Goal: Task Accomplishment & Management: Manage account settings

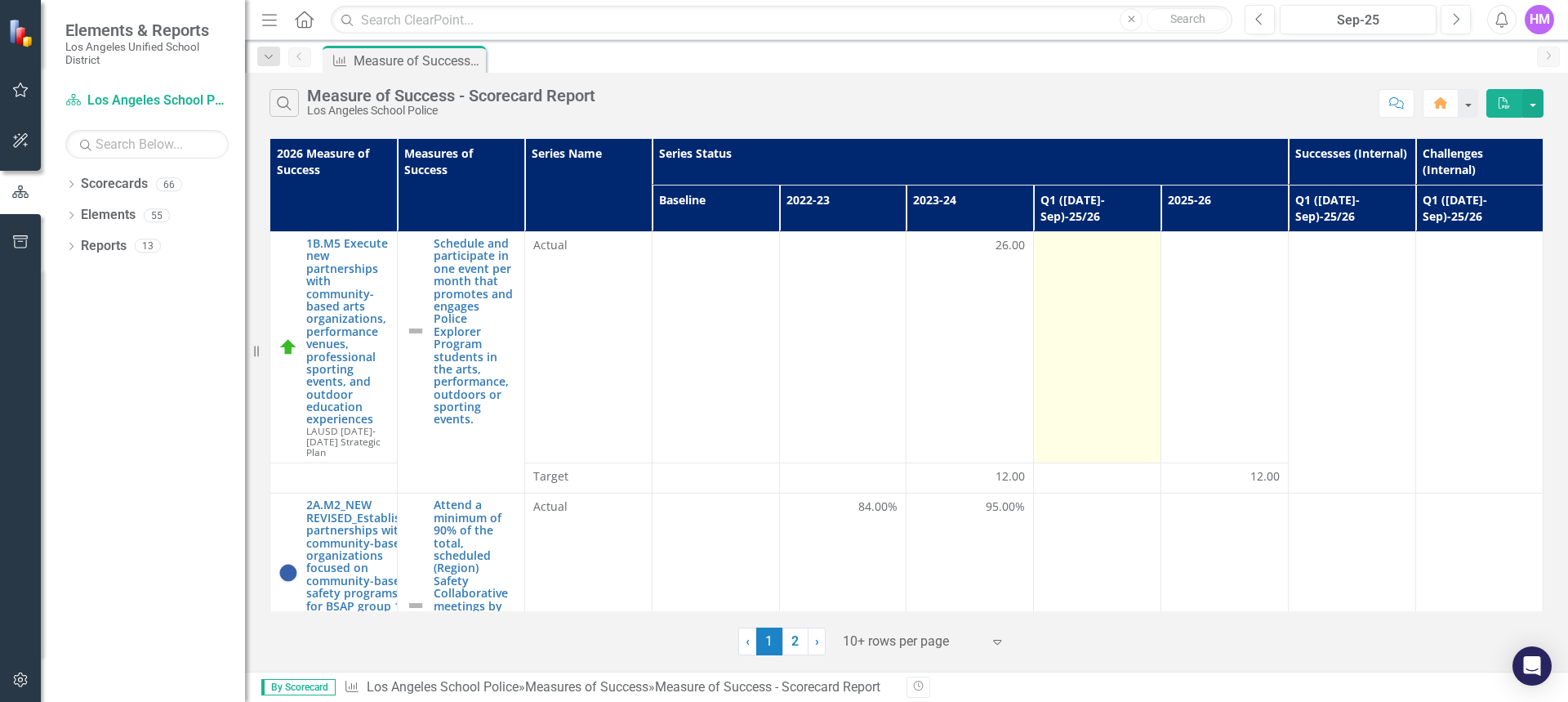
drag, startPoint x: 1096, startPoint y: 297, endPoint x: 1055, endPoint y: 293, distance: 41.2
click at [1055, 293] on td at bounding box center [1098, 348] width 128 height 231
click at [1061, 297] on td at bounding box center [1098, 348] width 128 height 231
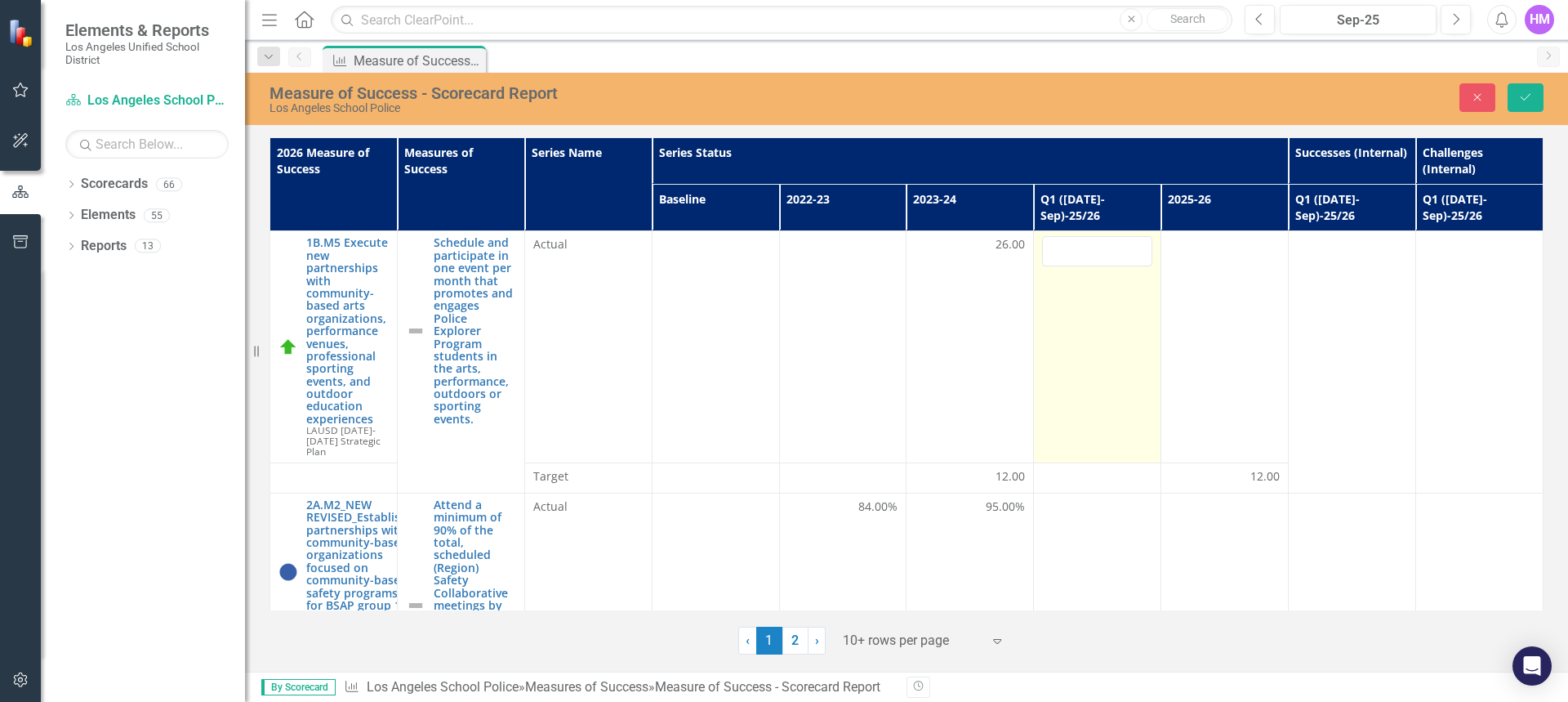
click at [1080, 306] on td at bounding box center [1098, 347] width 128 height 231
drag, startPoint x: 1104, startPoint y: 333, endPoint x: 1055, endPoint y: 332, distance: 49.0
click at [1055, 332] on td at bounding box center [1098, 347] width 128 height 231
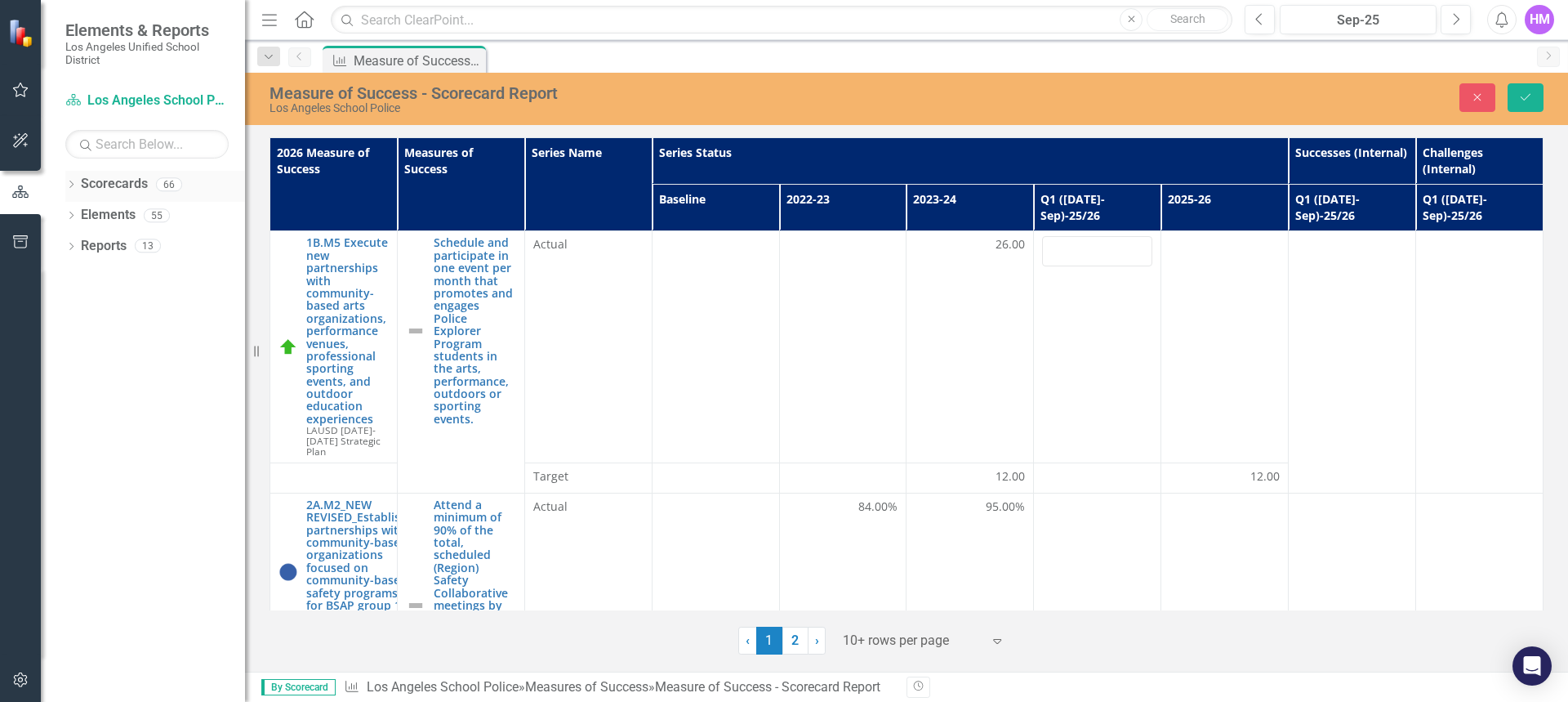
click at [75, 181] on div "Dropdown" at bounding box center [70, 187] width 11 height 14
click at [87, 95] on link "Scorecard Los Angeles School Police" at bounding box center [147, 101] width 164 height 19
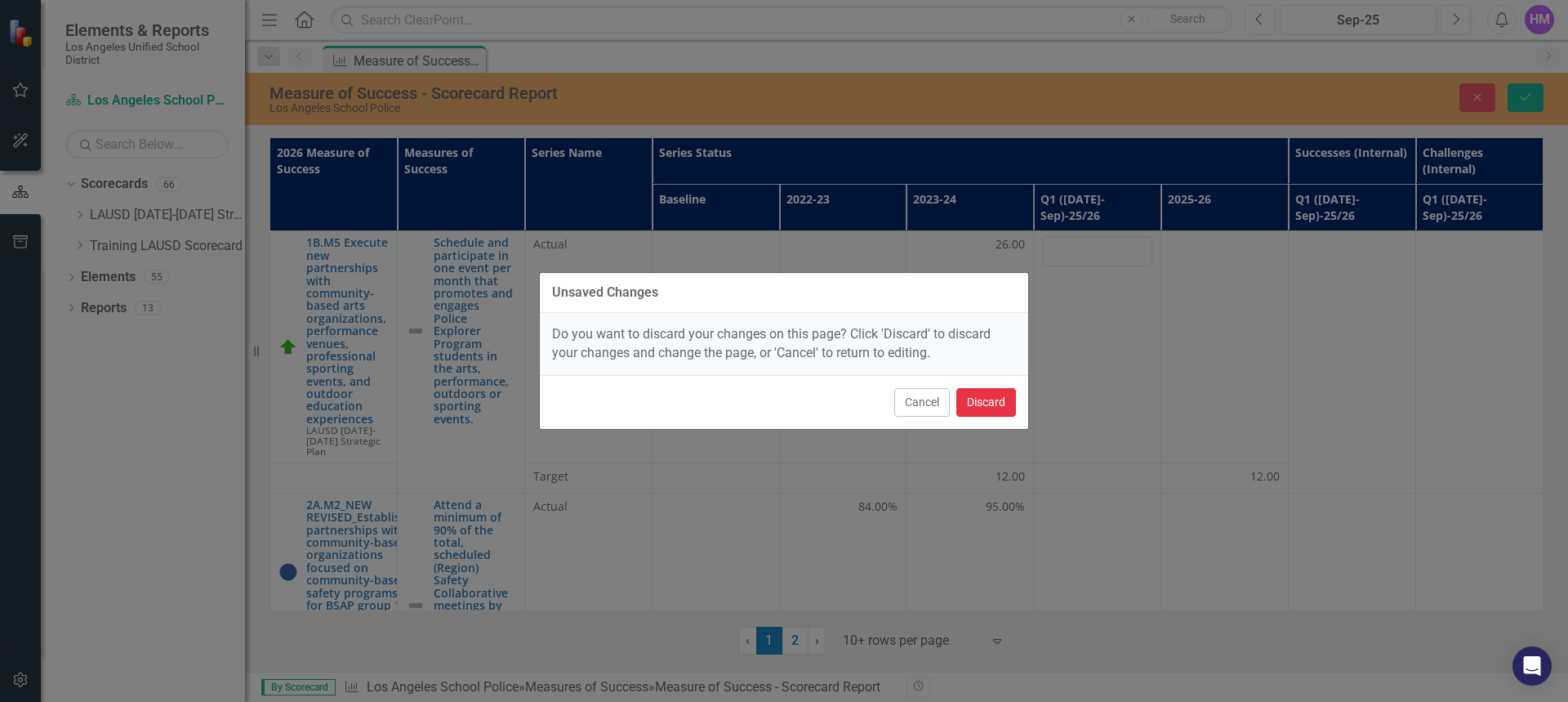
click at [973, 410] on button "Discard" at bounding box center [986, 402] width 60 height 28
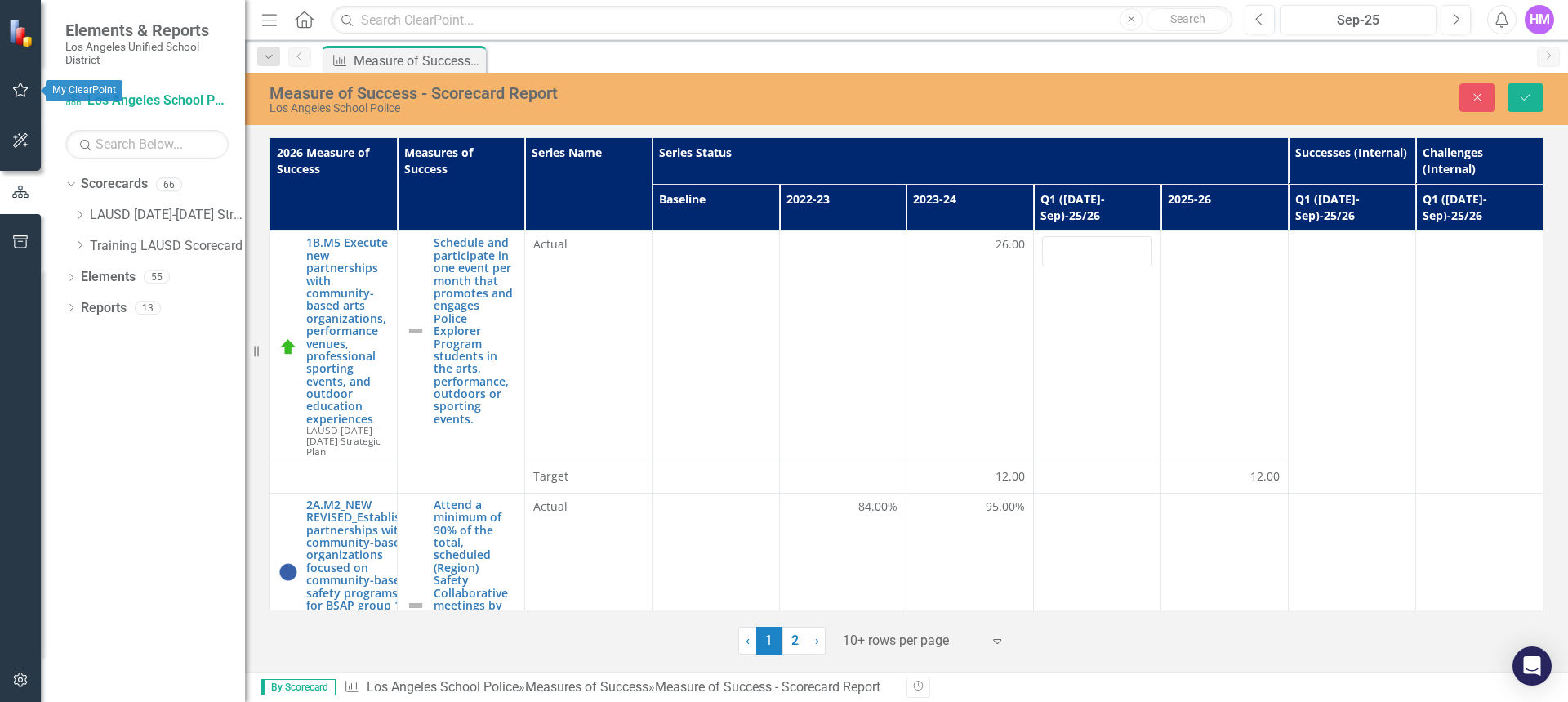
click at [18, 84] on icon "button" at bounding box center [21, 89] width 17 height 13
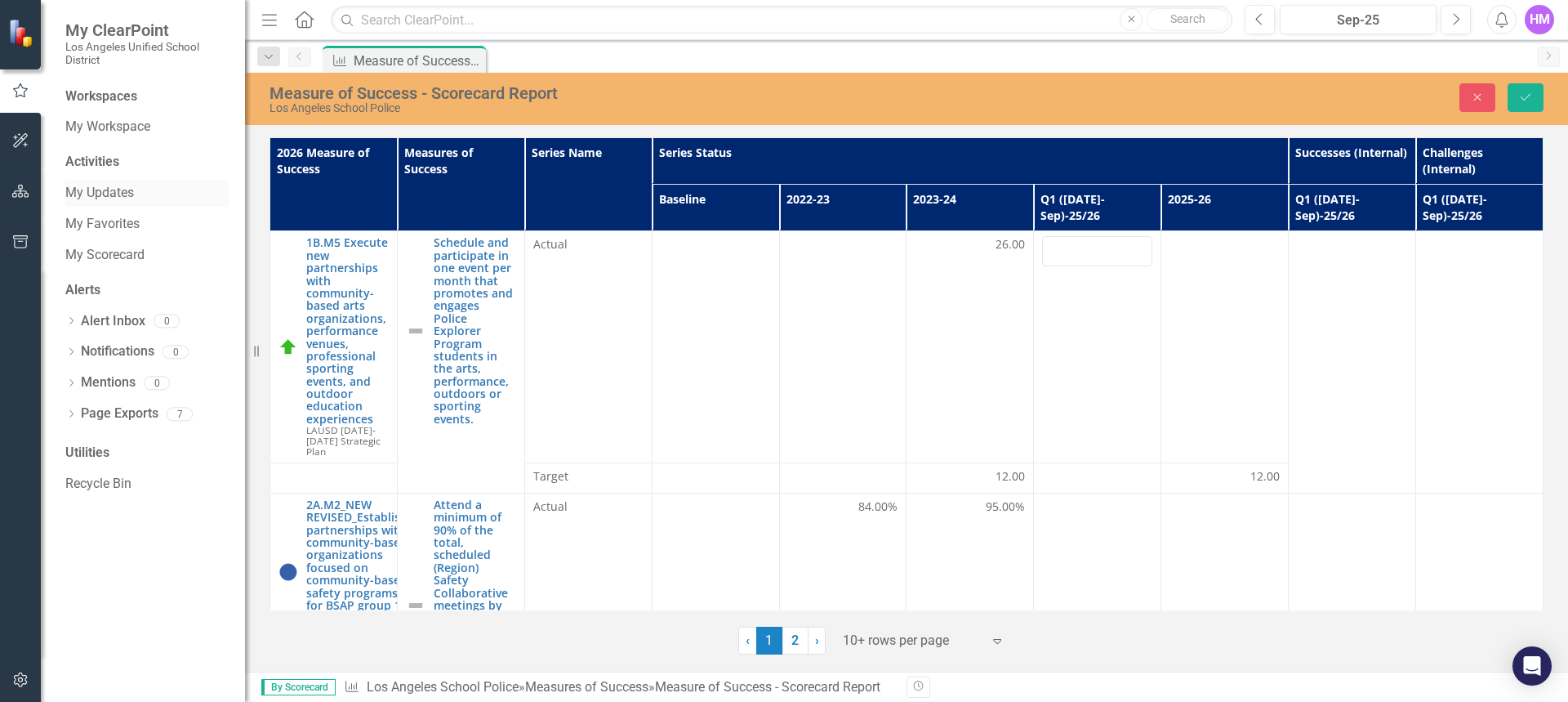
click at [89, 183] on div "My Updates" at bounding box center [147, 193] width 164 height 27
click at [87, 122] on link "My Workspace" at bounding box center [147, 127] width 164 height 19
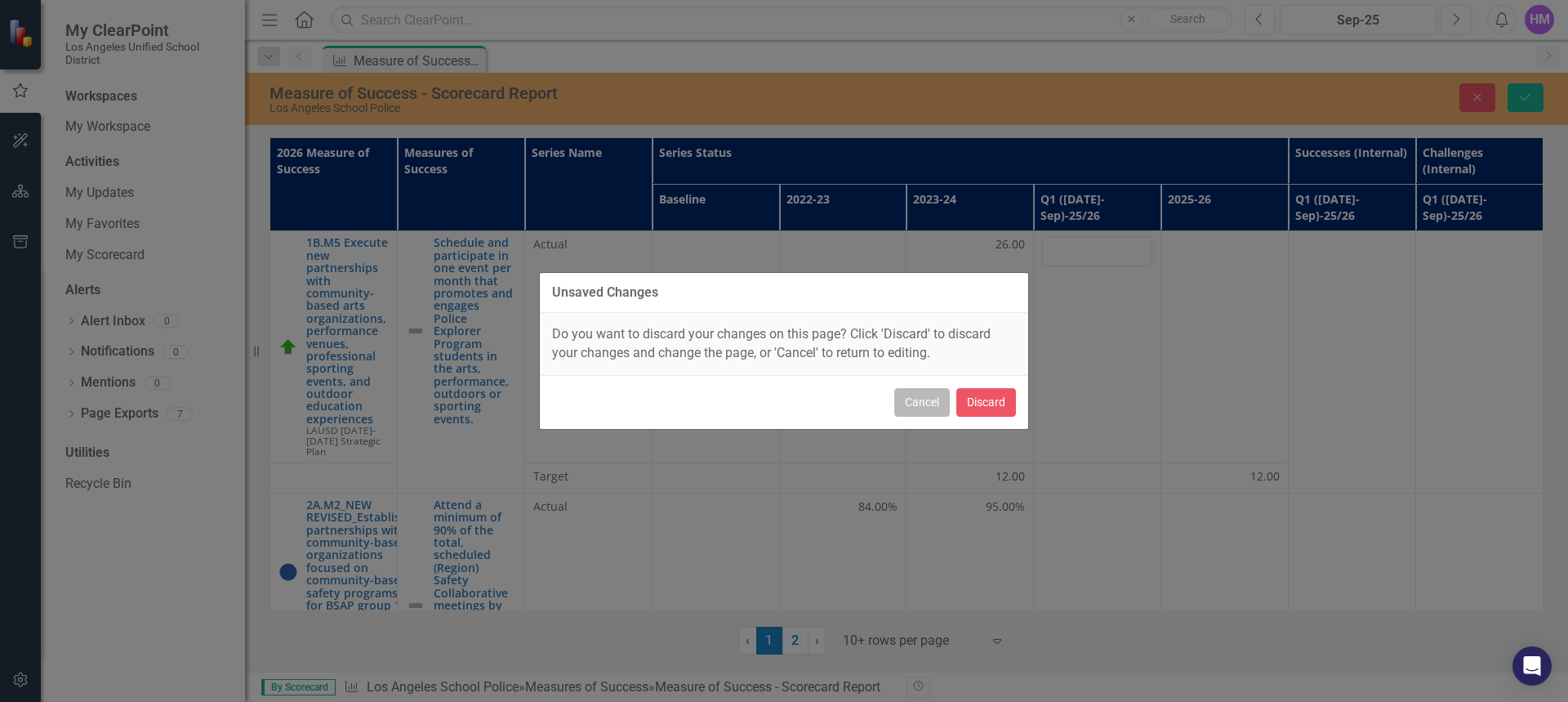
click at [930, 404] on button "Cancel" at bounding box center [922, 402] width 56 height 28
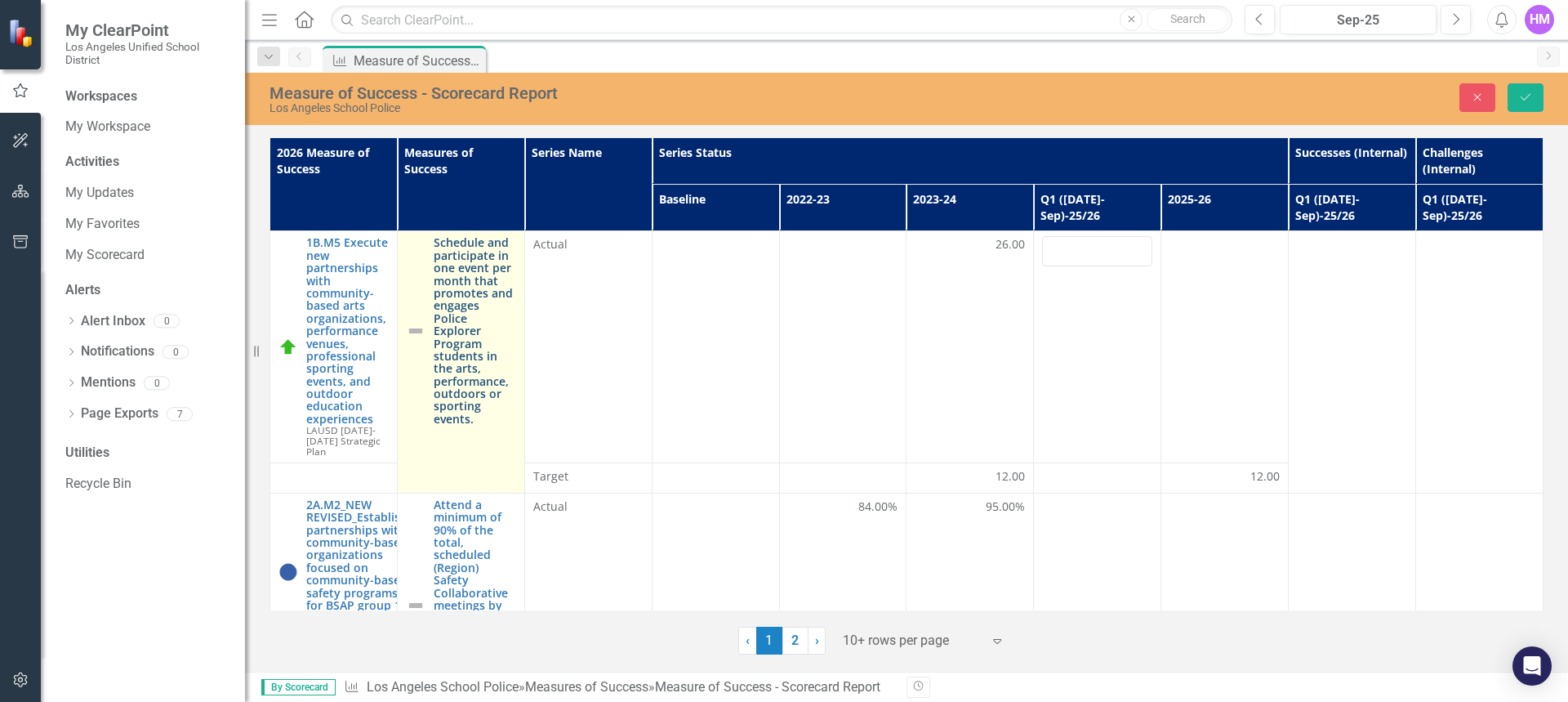
click at [460, 316] on link "Schedule and participate in one event per month that promotes and engages Polic…" at bounding box center [475, 330] width 82 height 189
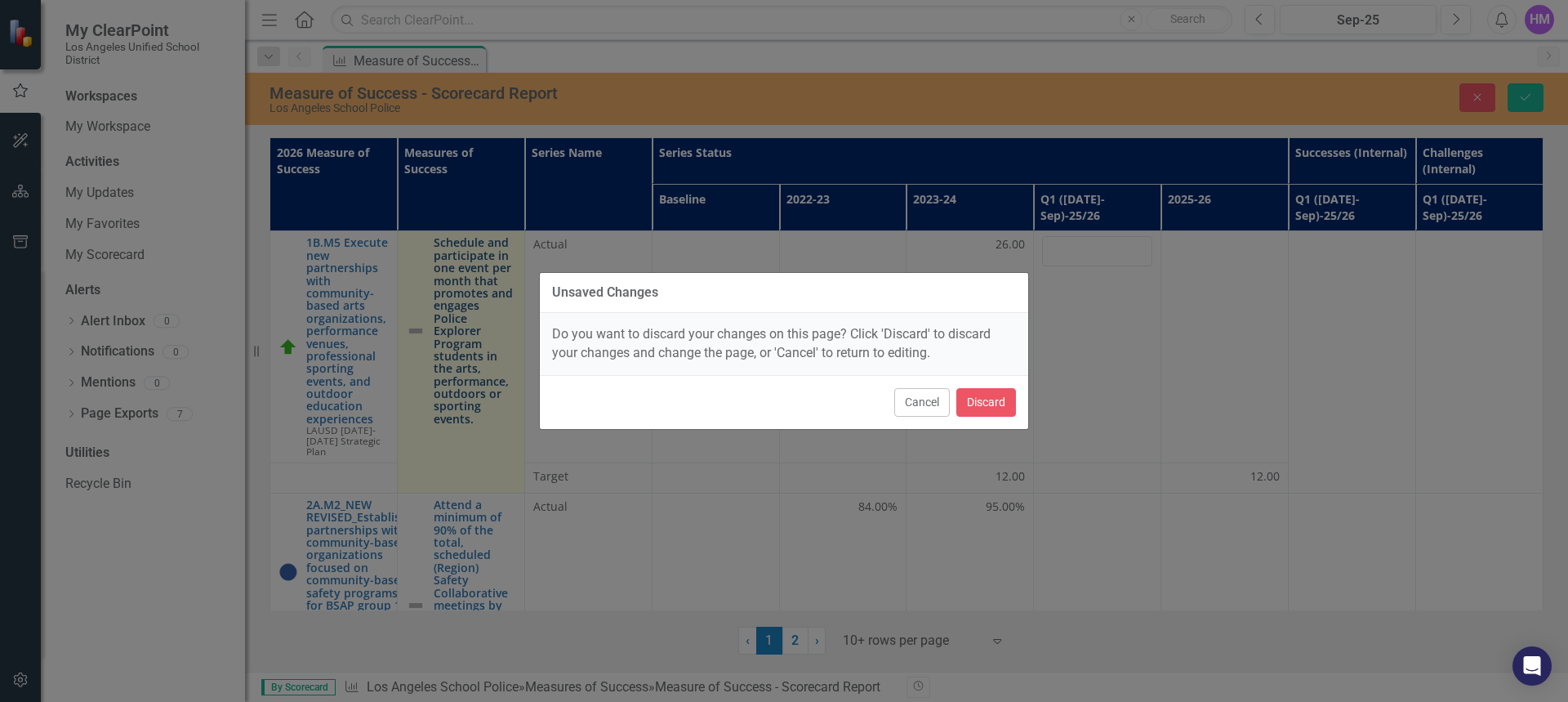
click at [460, 316] on div "Unsaved Changes Do you want to discard your changes on this page? Click 'Discar…" at bounding box center [784, 351] width 1568 height 702
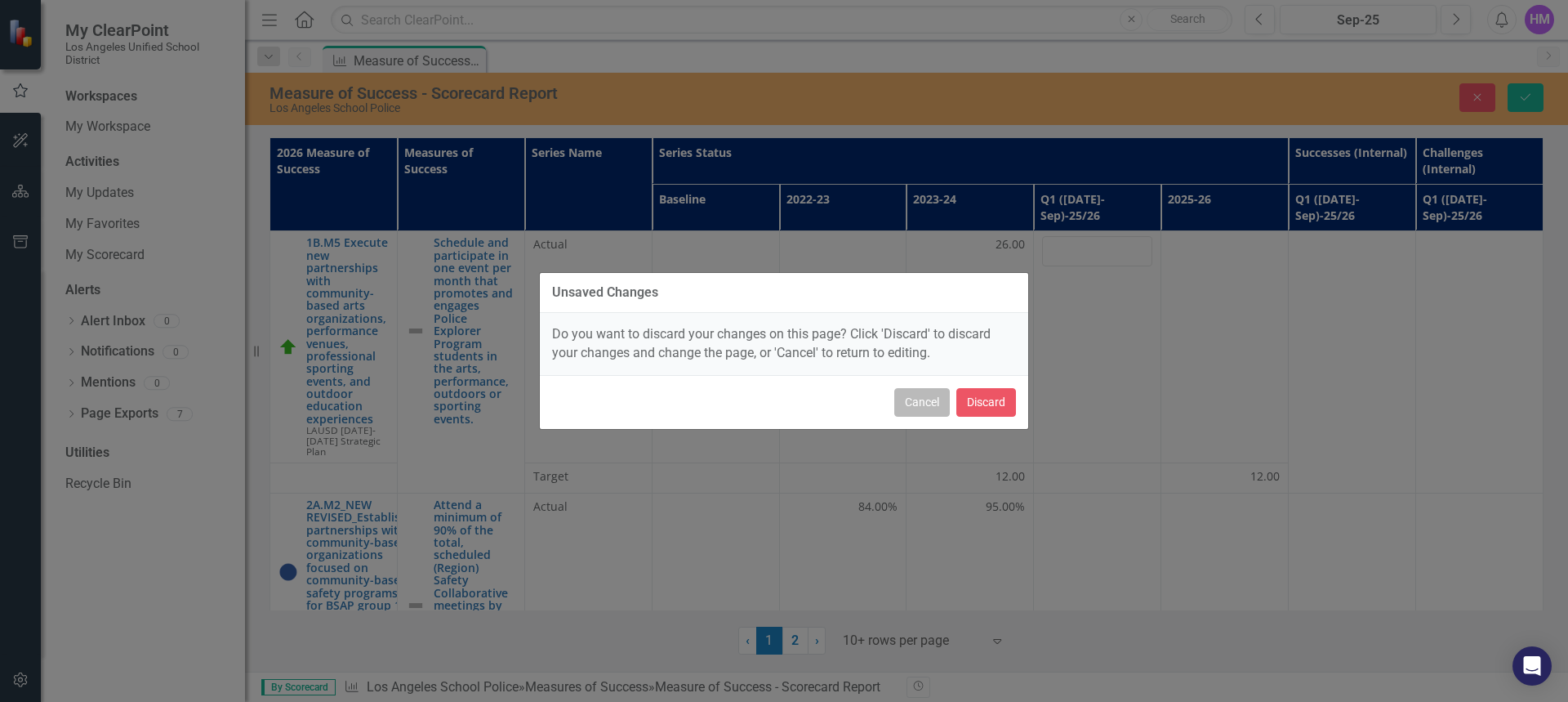
click at [937, 408] on button "Cancel" at bounding box center [922, 402] width 56 height 28
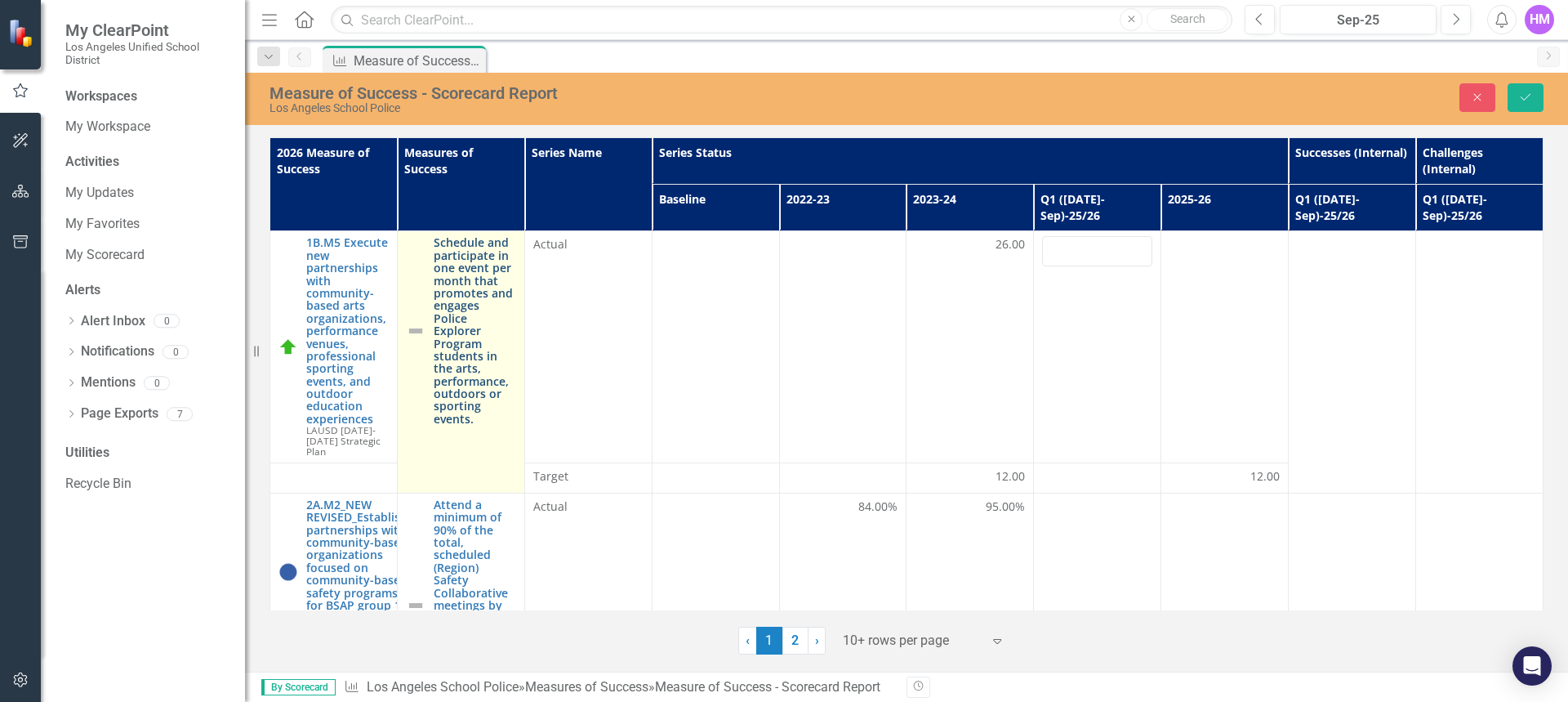
click at [473, 275] on link "Schedule and participate in one event per month that promotes and engages Polic…" at bounding box center [475, 330] width 82 height 189
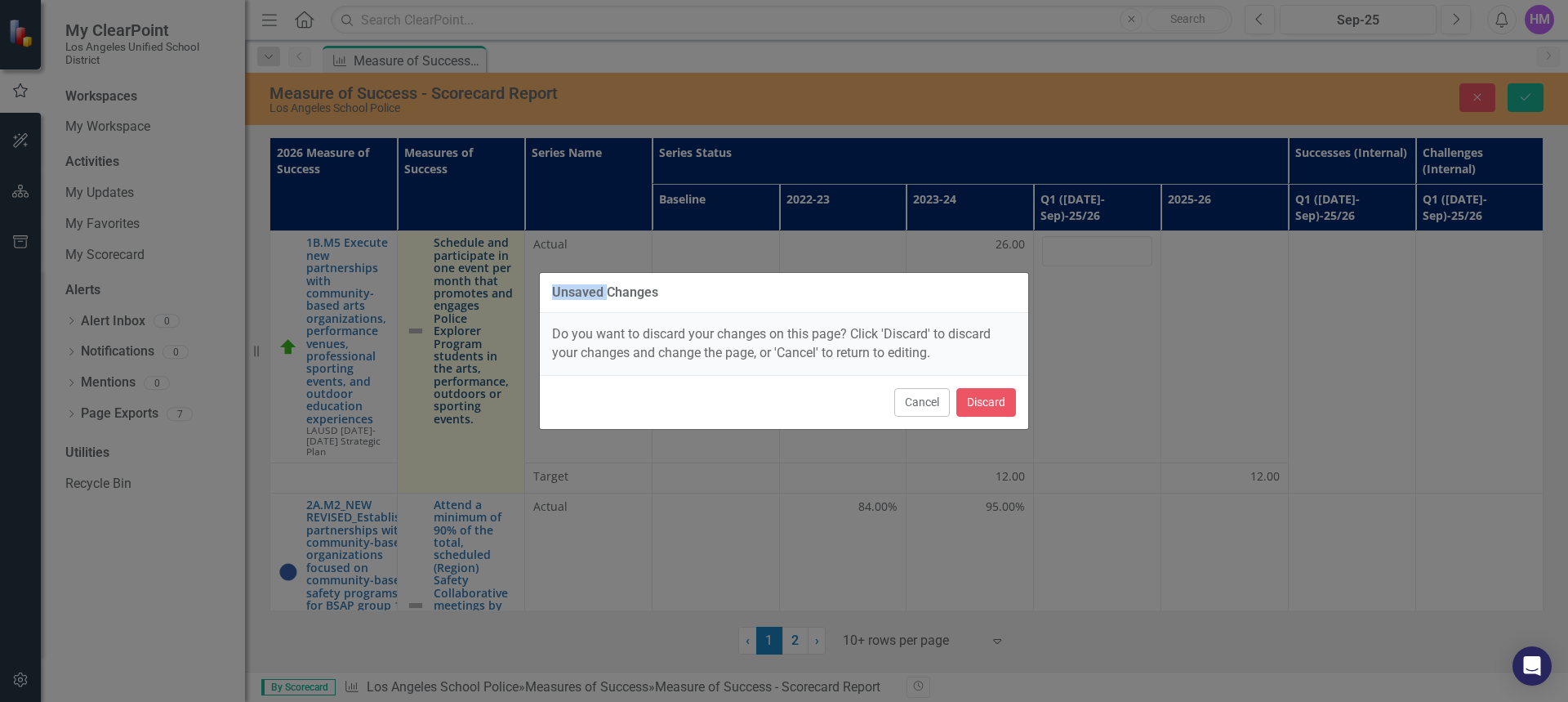
click at [473, 275] on div "Unsaved Changes Do you want to discard your changes on this page? Click 'Discar…" at bounding box center [784, 351] width 1568 height 702
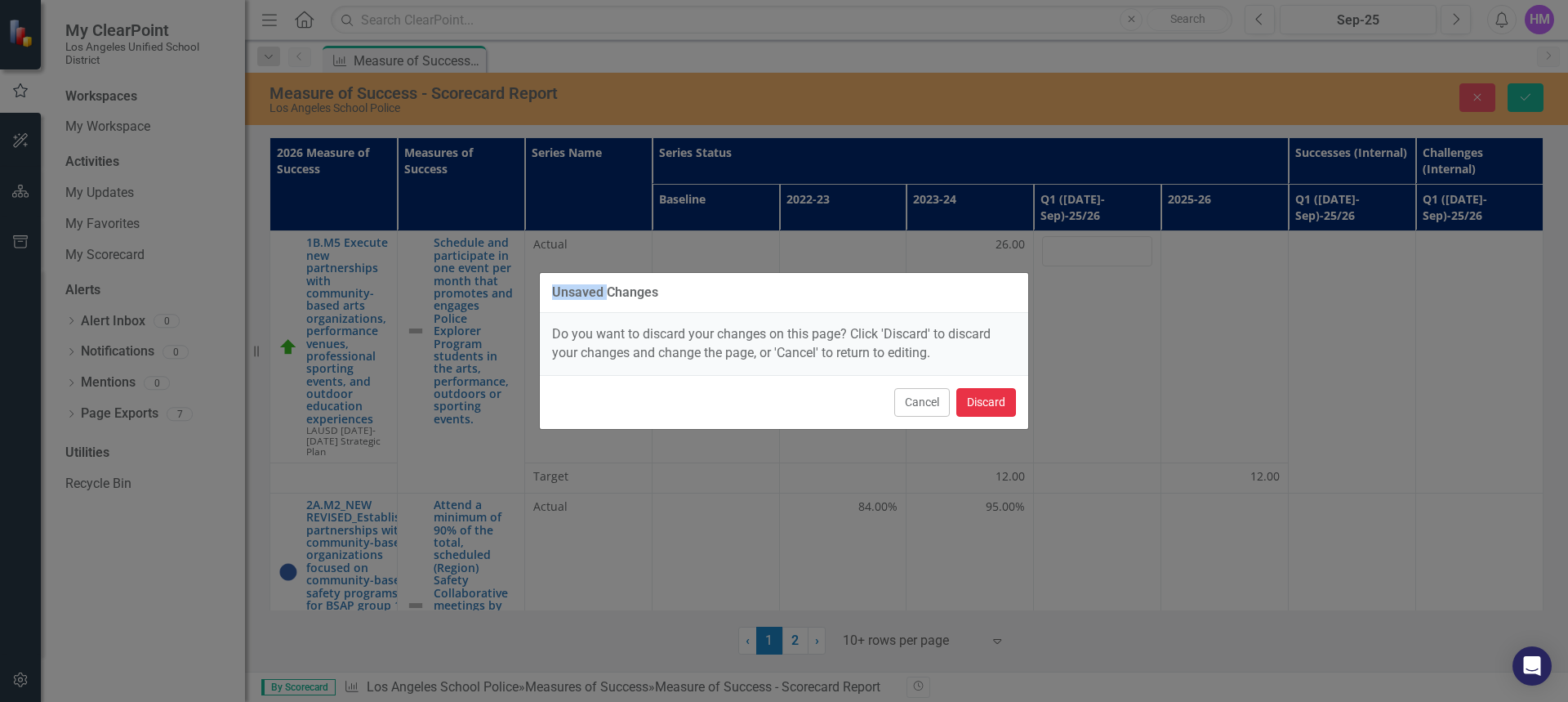
click at [973, 403] on button "Discard" at bounding box center [986, 402] width 60 height 28
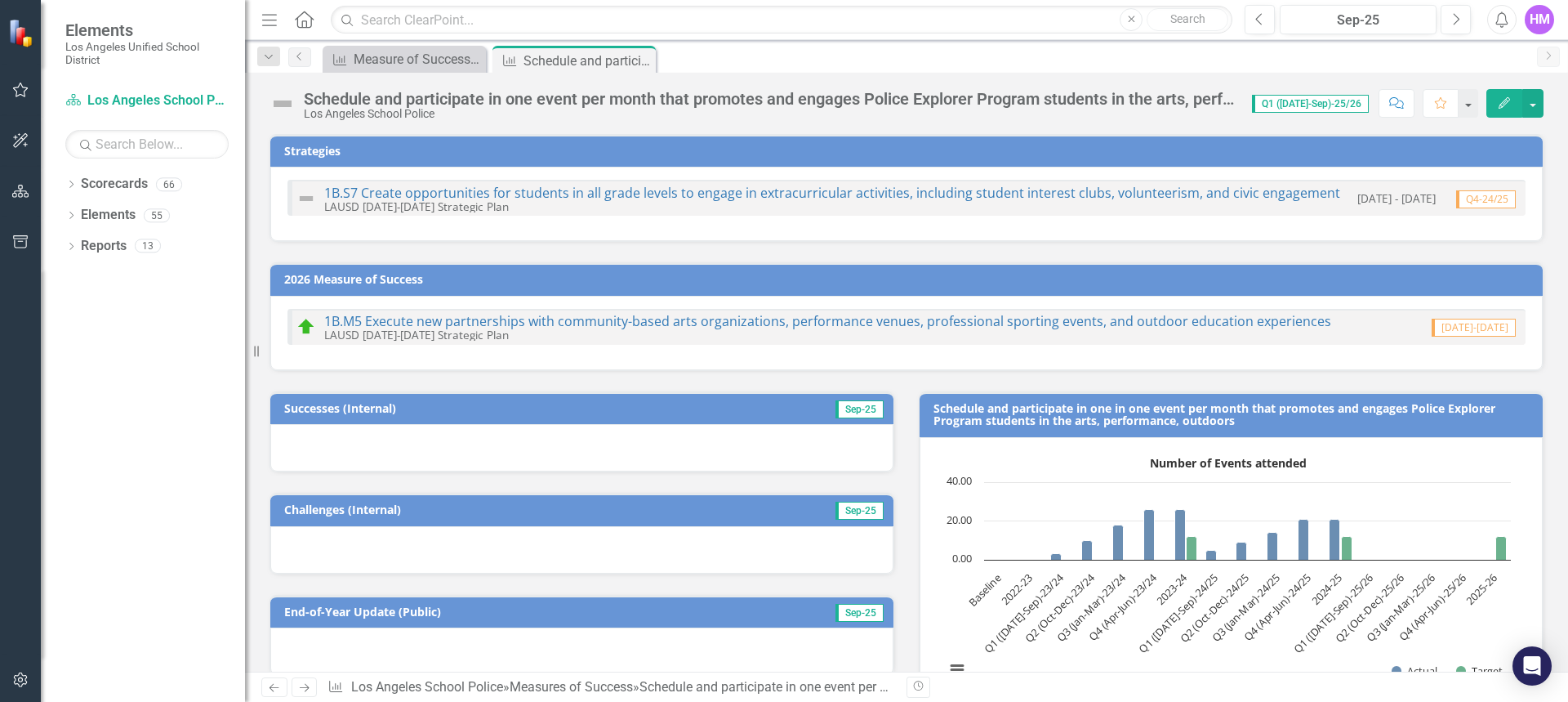
click at [352, 446] on div at bounding box center [581, 447] width 623 height 47
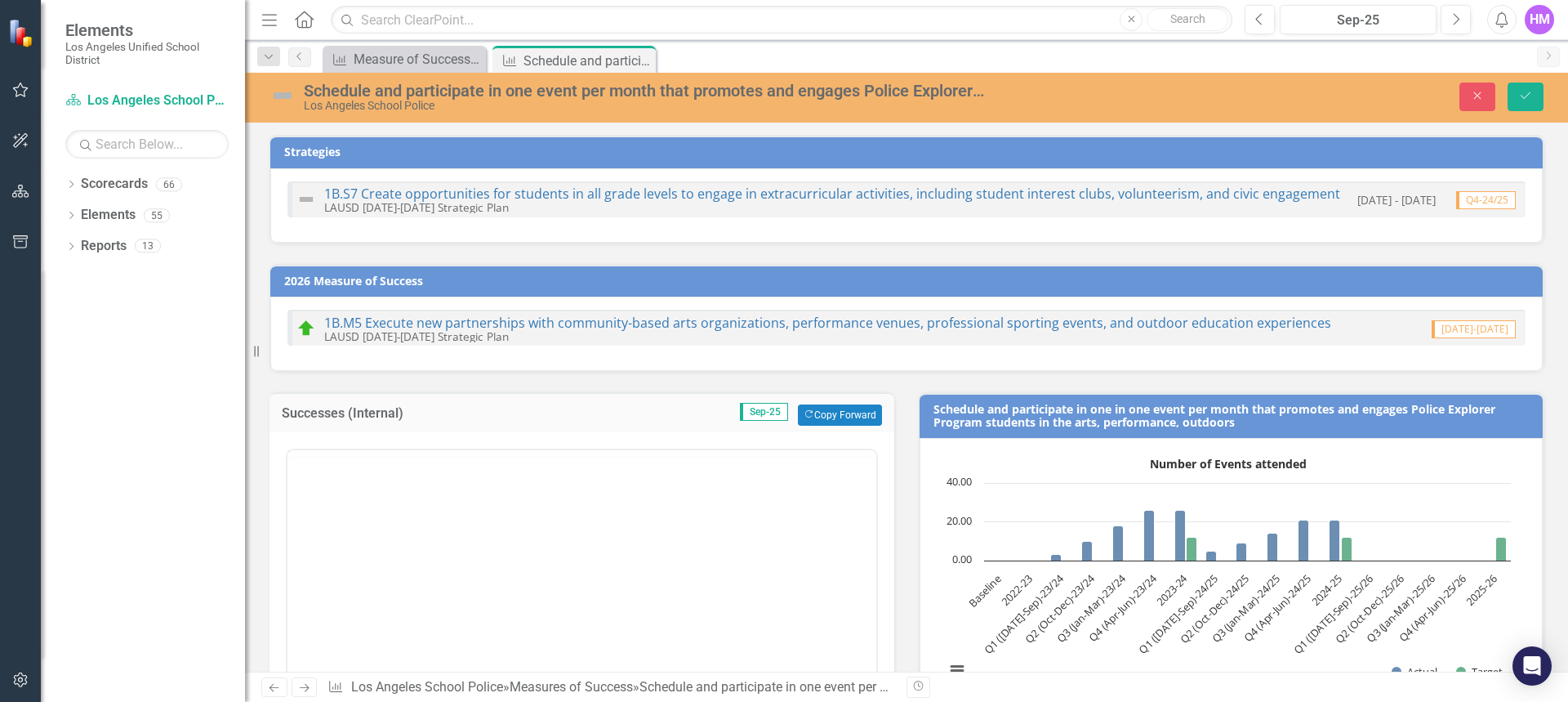
click at [338, 438] on div "Switch to old editor" at bounding box center [582, 634] width 625 height 405
click at [328, 509] on p "Rich Text Area. Press ALT-0 for help." at bounding box center [582, 502] width 581 height 20
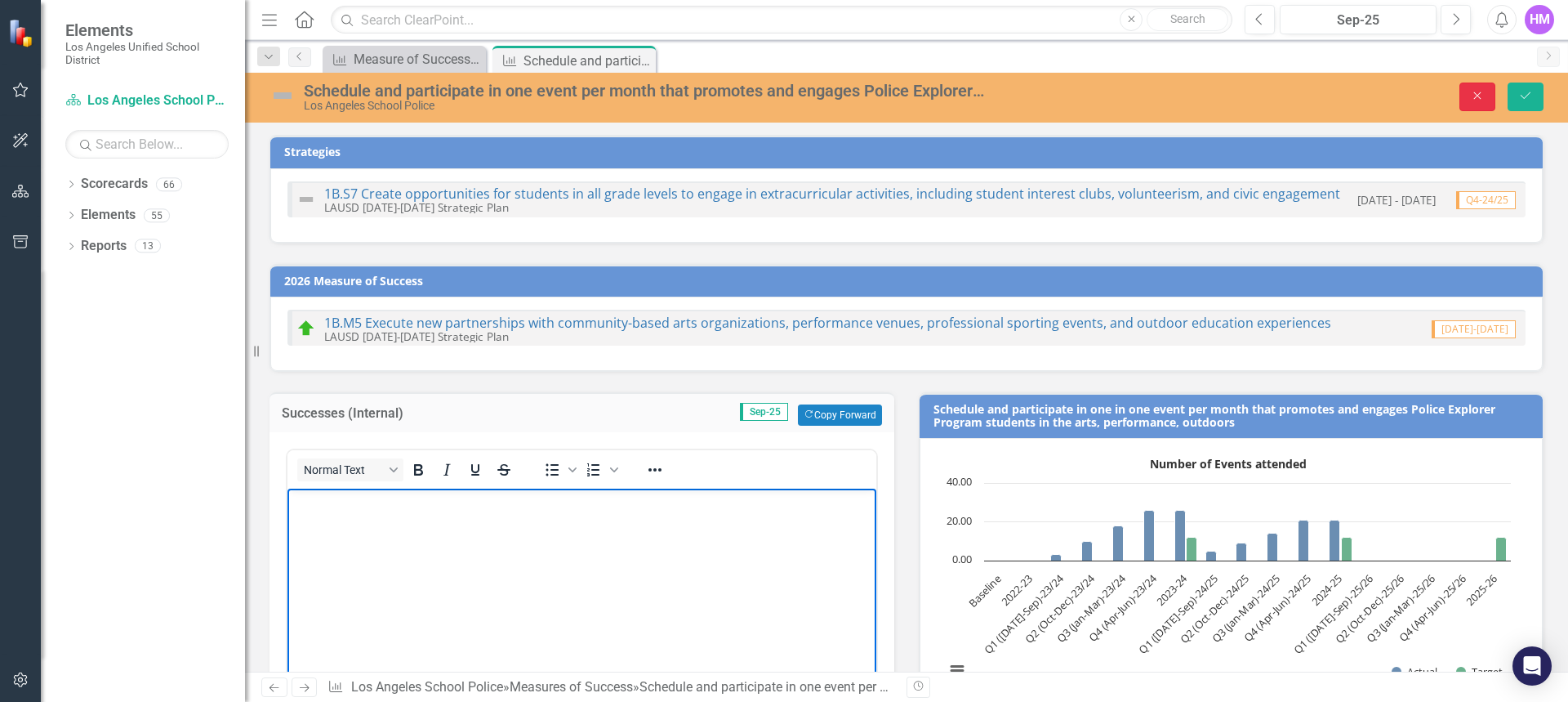
click at [1477, 95] on icon "Close" at bounding box center [1477, 95] width 15 height 11
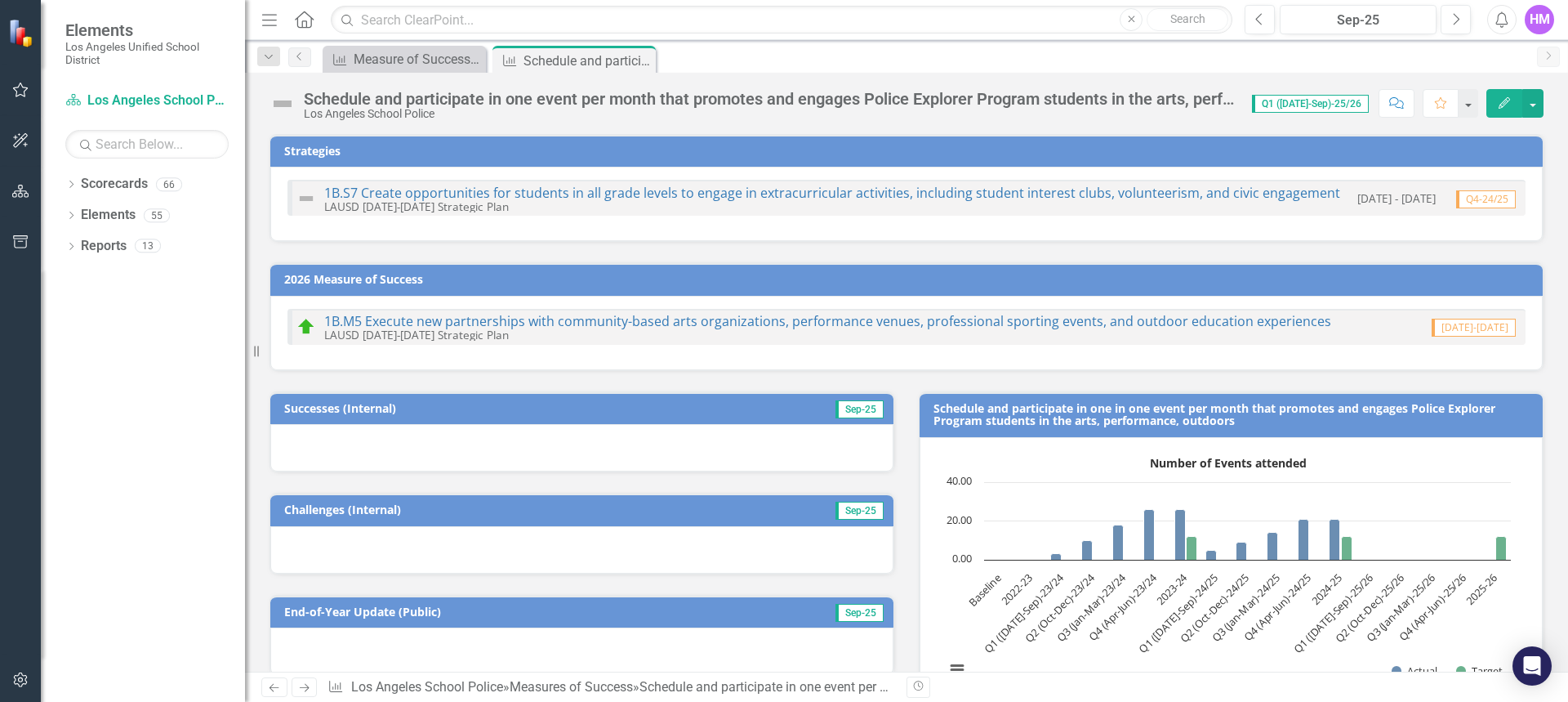
click at [322, 446] on div at bounding box center [581, 447] width 623 height 47
click at [323, 447] on div at bounding box center [581, 447] width 623 height 47
click at [316, 442] on div at bounding box center [581, 447] width 623 height 47
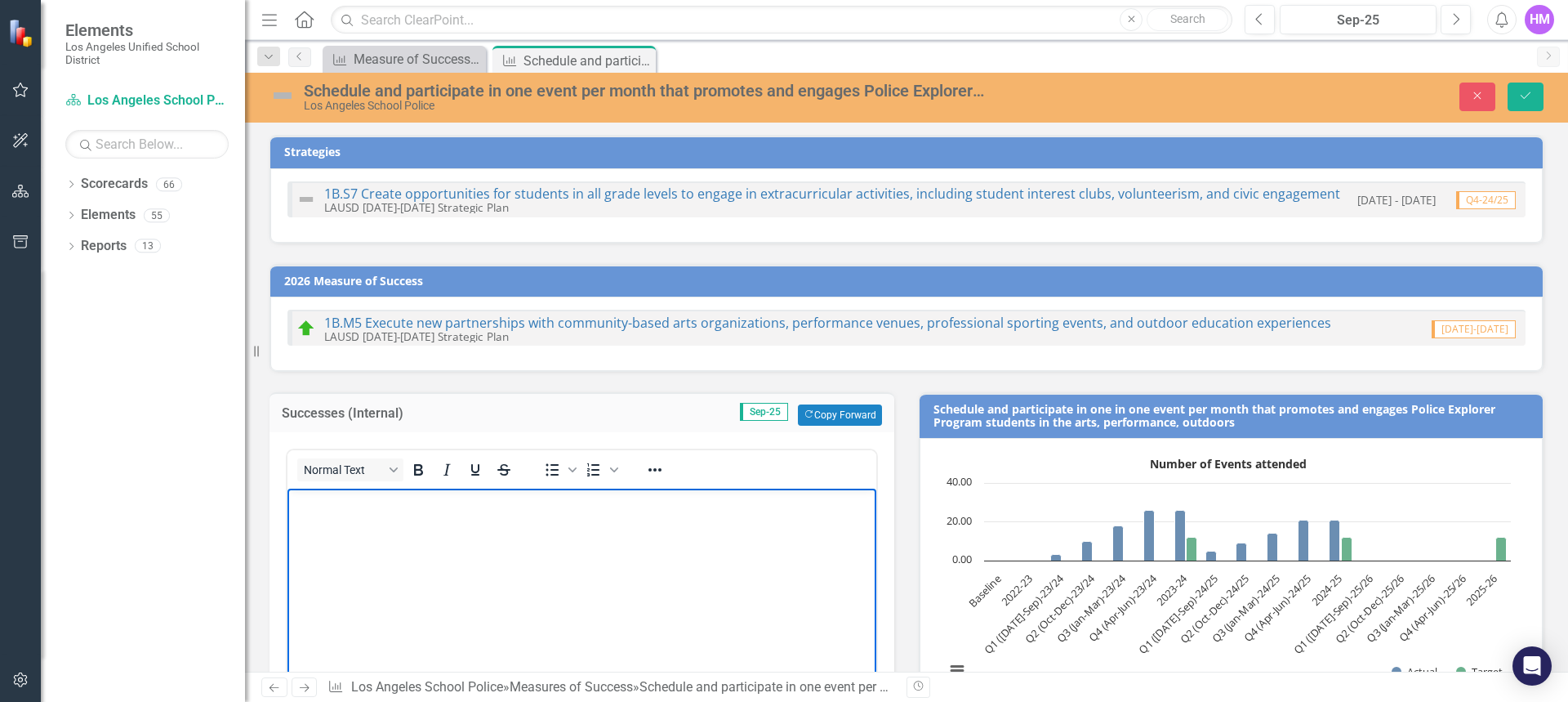
click at [313, 530] on body "Rich Text Area. Press ALT-0 for help." at bounding box center [582, 611] width 589 height 245
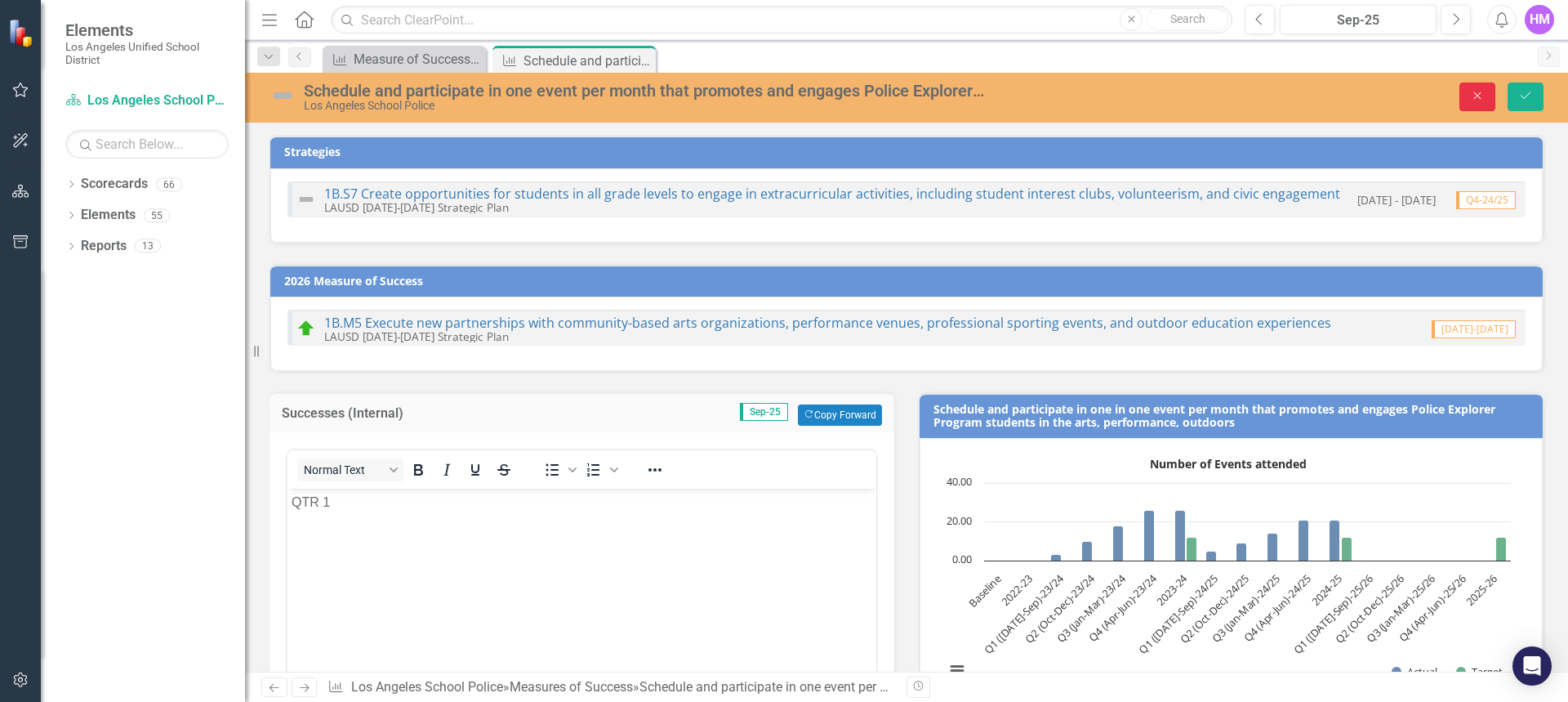
click at [1487, 96] on button "Close" at bounding box center [1477, 96] width 36 height 28
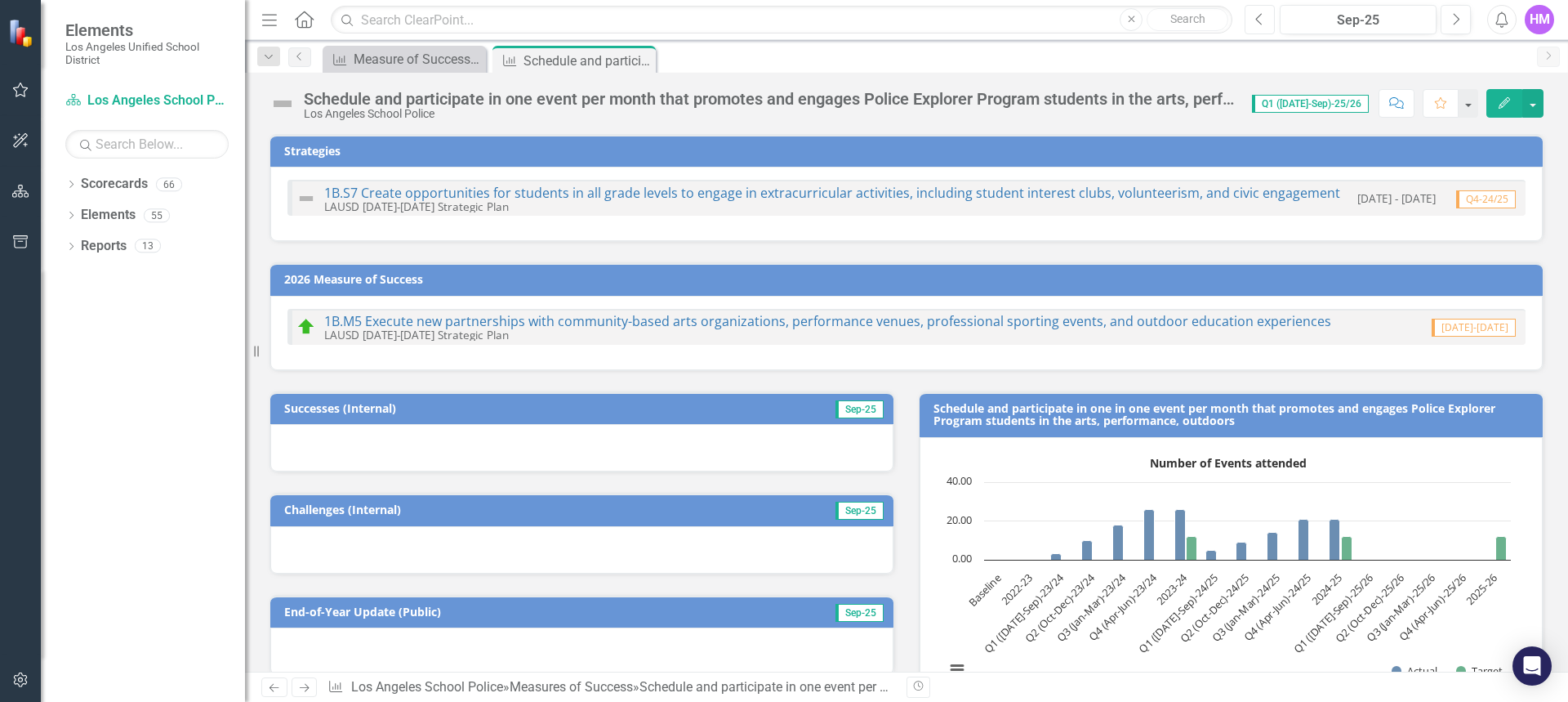
click at [1267, 23] on button "Previous" at bounding box center [1260, 20] width 30 height 29
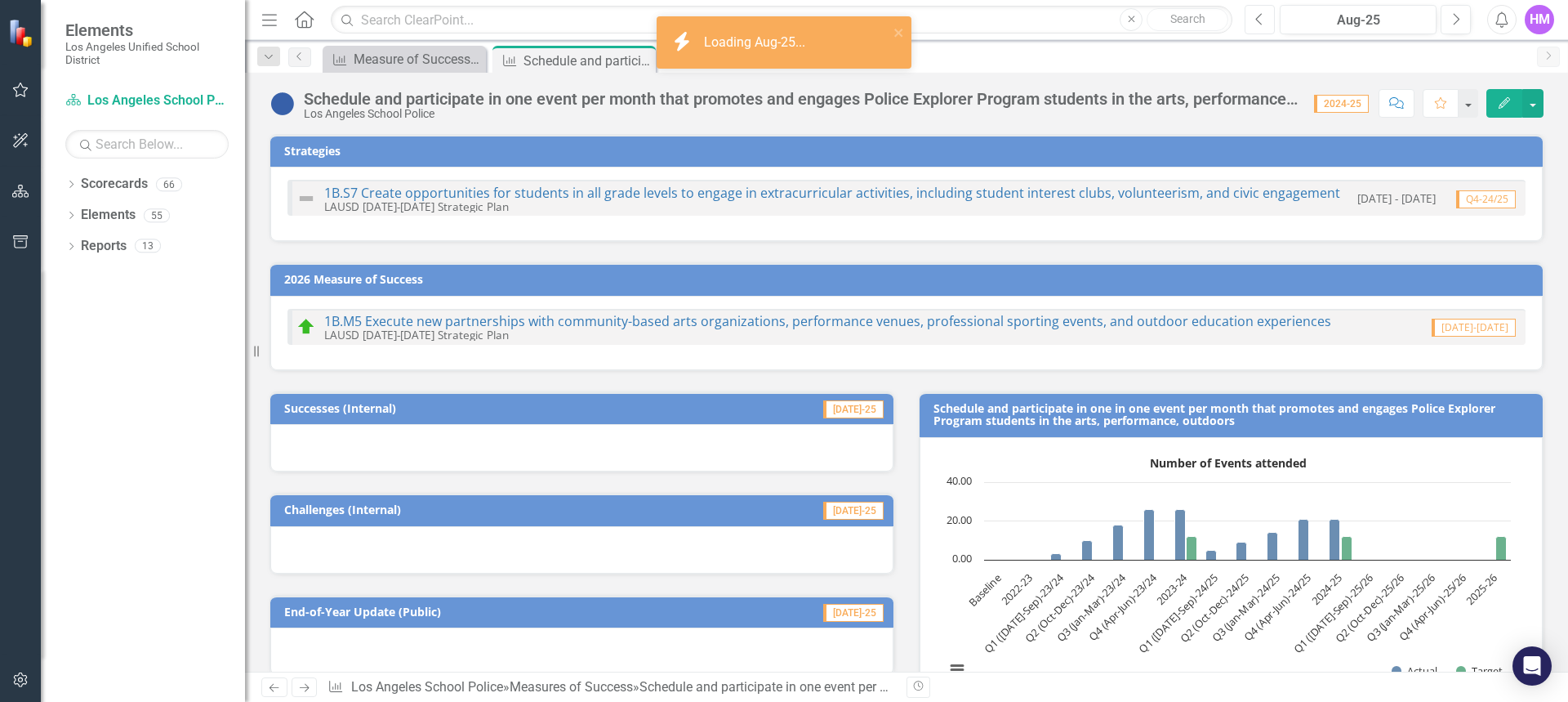
click at [1267, 23] on button "Previous" at bounding box center [1260, 20] width 30 height 29
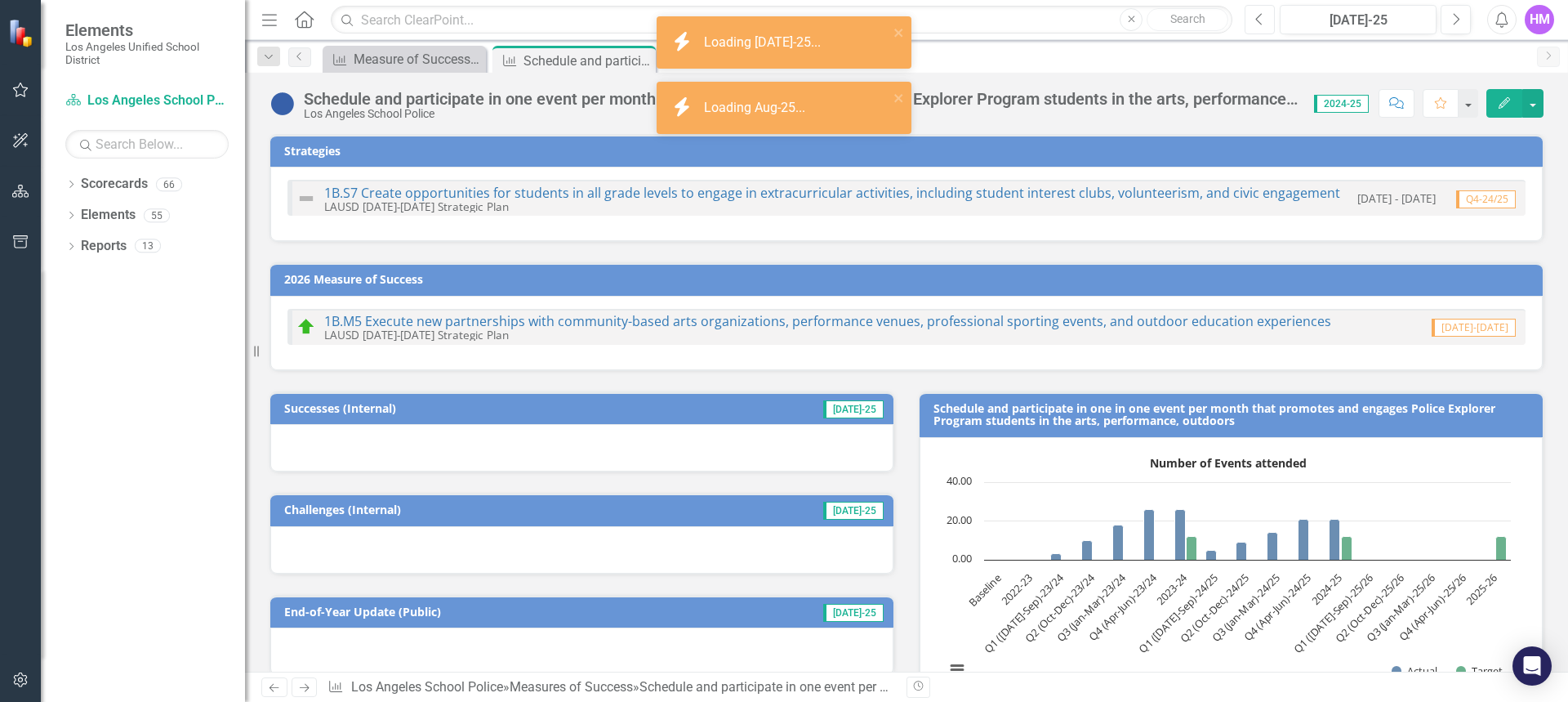
click at [1267, 23] on button "Previous" at bounding box center [1260, 20] width 30 height 29
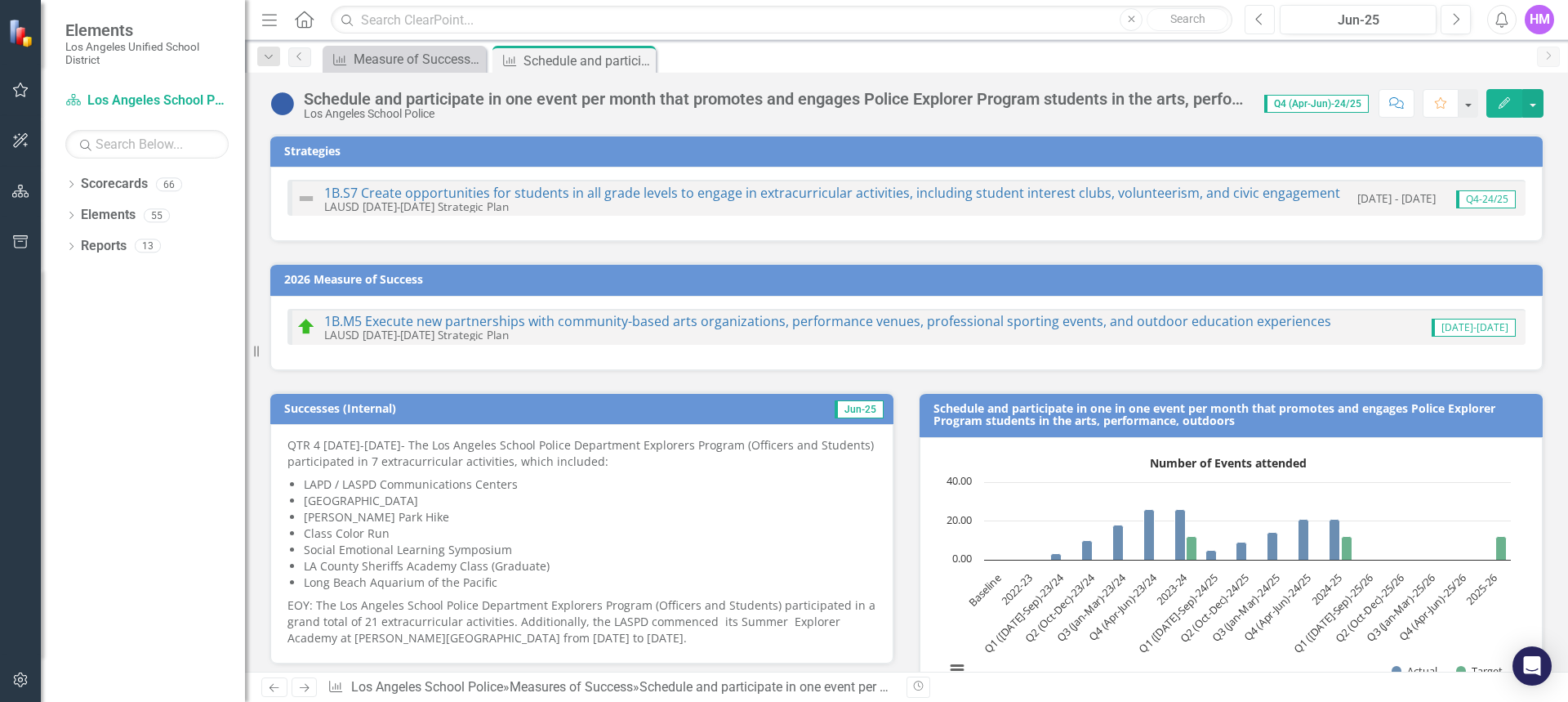
scroll to position [81, 0]
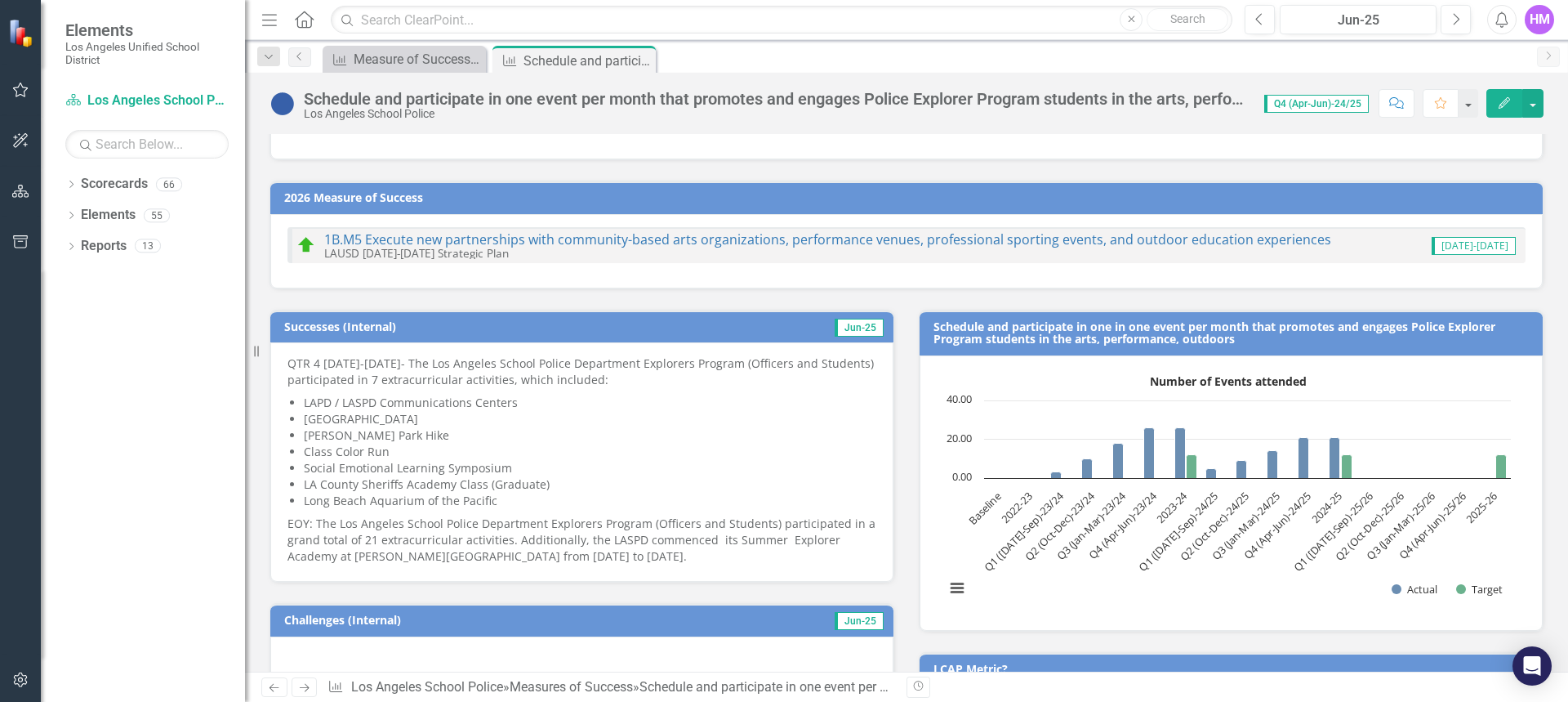
click at [301, 362] on p "QTR 4 [DATE]-[DATE]- The Los Angeles School Police Department Explorers Program…" at bounding box center [582, 374] width 589 height 36
click at [286, 359] on div "QTR 4 [DATE]-[DATE]- The Los Angeles School Police Department Explorers Program…" at bounding box center [581, 461] width 623 height 239
click at [298, 380] on p "QTR 4 [DATE]-[DATE]- The Los Angeles School Police Department Explorers Program…" at bounding box center [582, 374] width 589 height 36
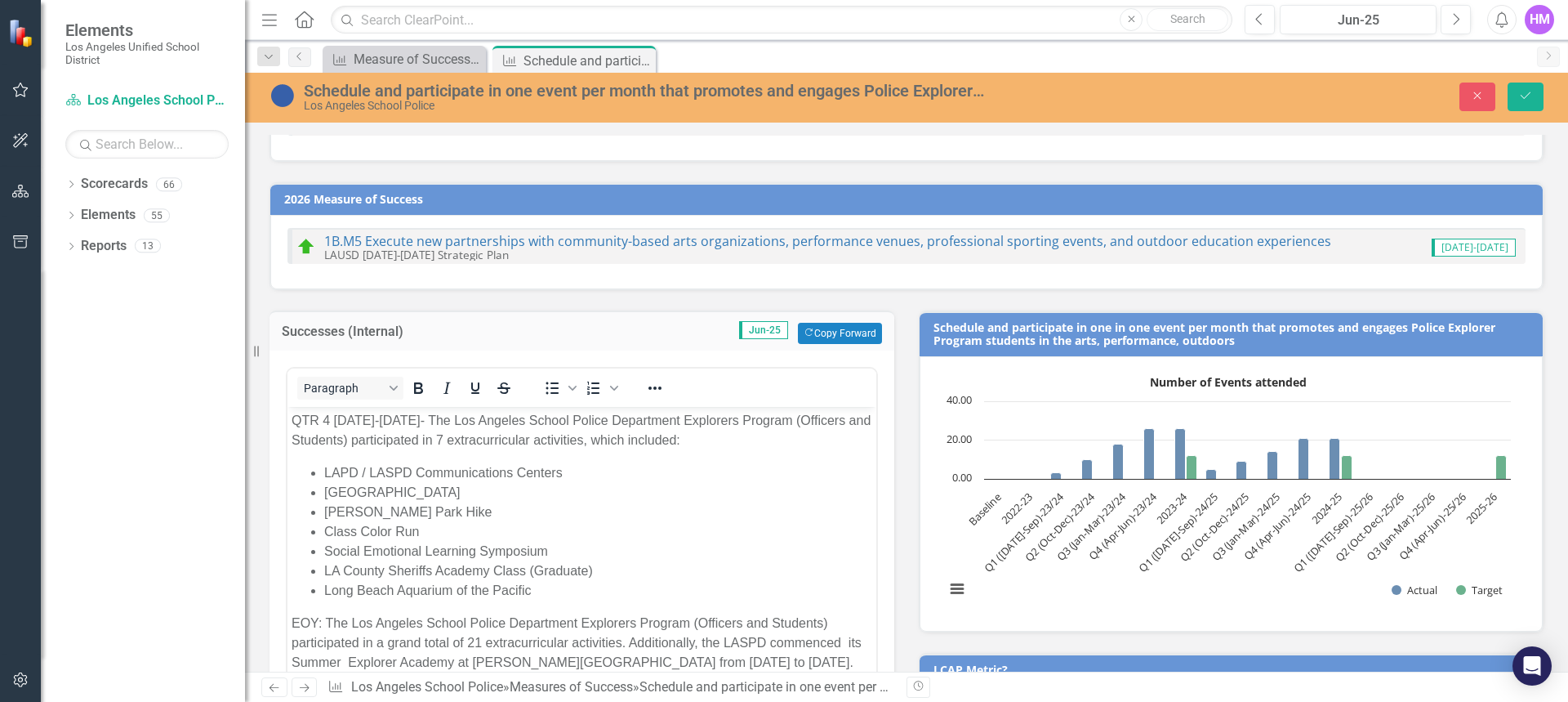
scroll to position [0, 0]
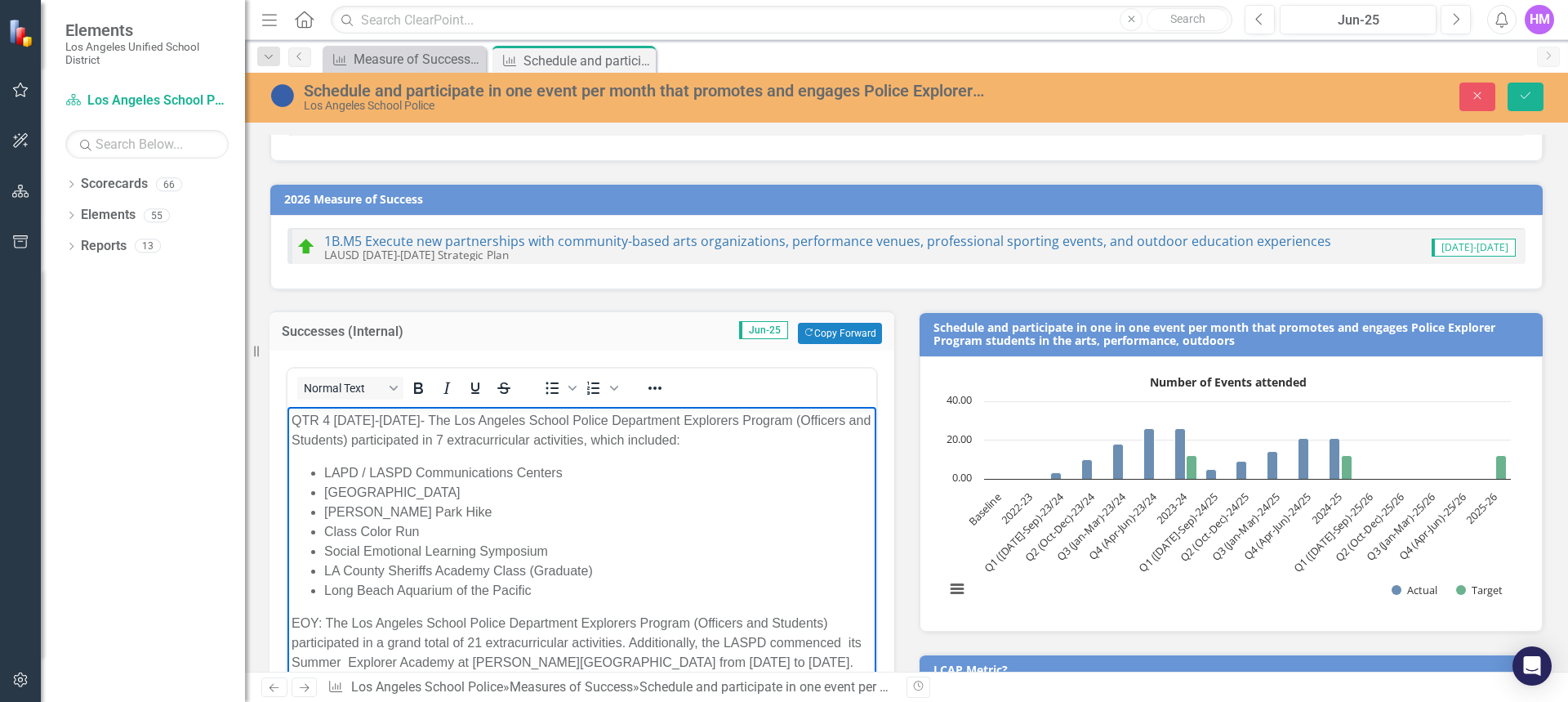
drag, startPoint x: 293, startPoint y: 423, endPoint x: 544, endPoint y: 596, distance: 304.8
click at [544, 596] on body "QTR 4 [DATE]-[DATE]- The Los Angeles School Police Department Explorers Program…" at bounding box center [582, 549] width 589 height 283
copy body "QTR 4 [DATE]-[DATE]- The Los Angeles School Police Department Explorers Program…"
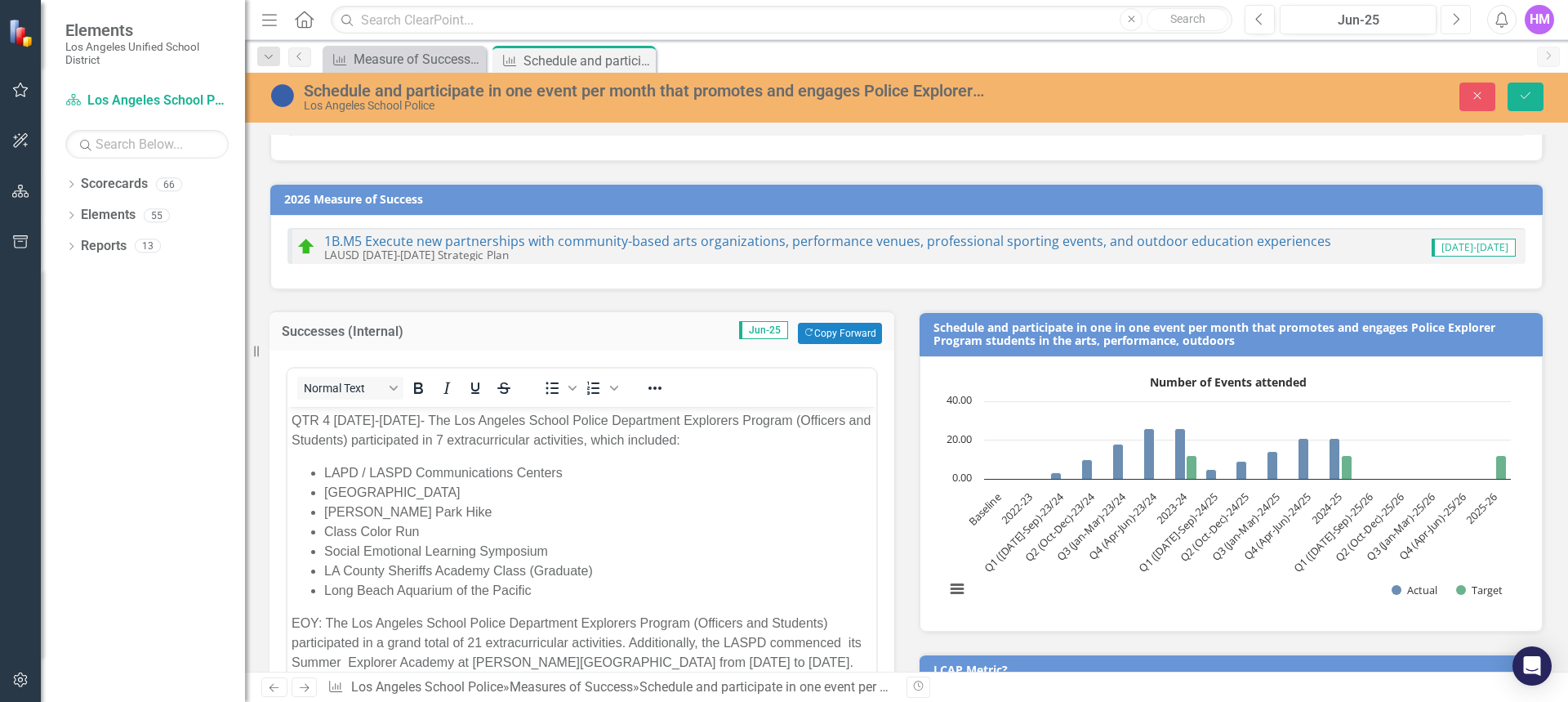
click at [1455, 16] on icon "Next" at bounding box center [1456, 19] width 9 height 15
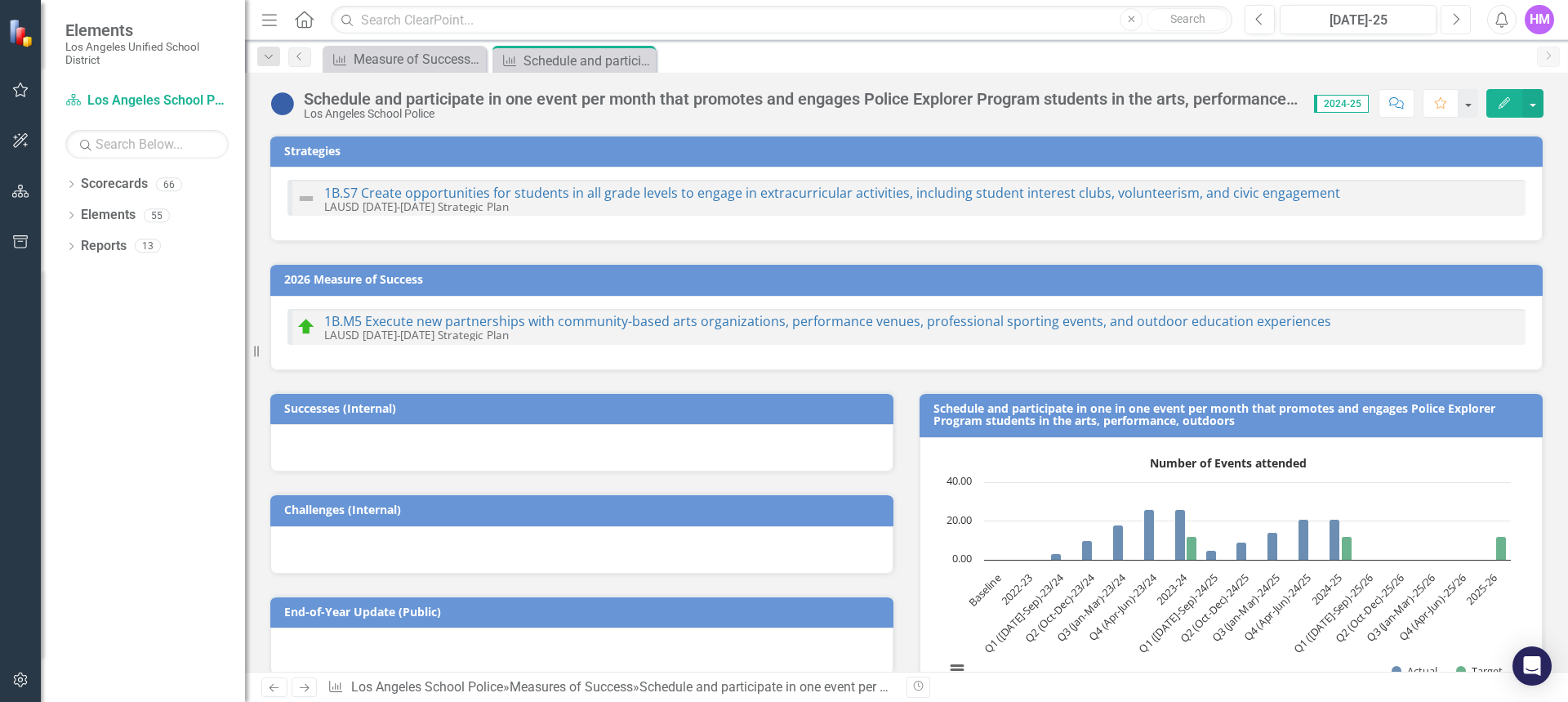
click at [1455, 16] on icon "Next" at bounding box center [1456, 19] width 9 height 15
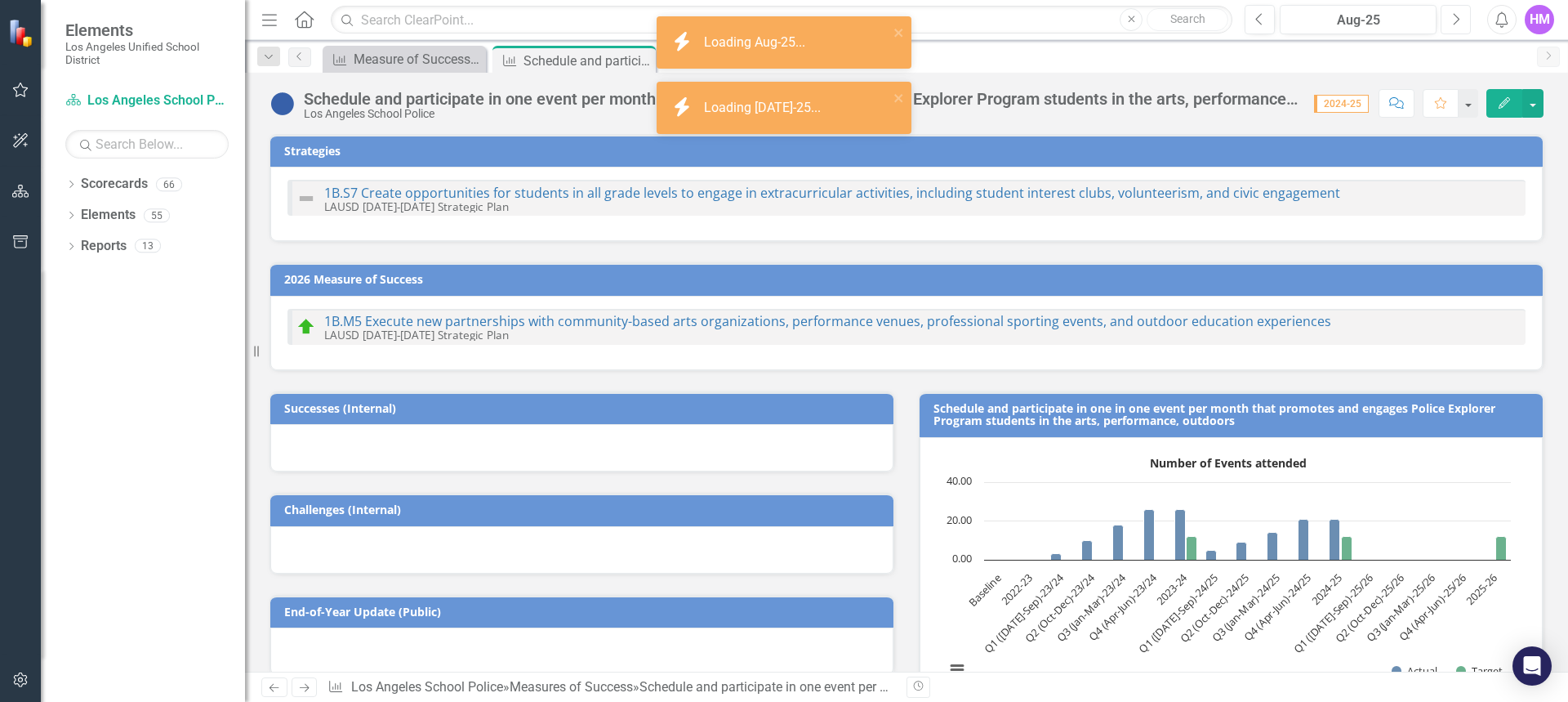
click at [1455, 16] on icon "Next" at bounding box center [1456, 19] width 9 height 15
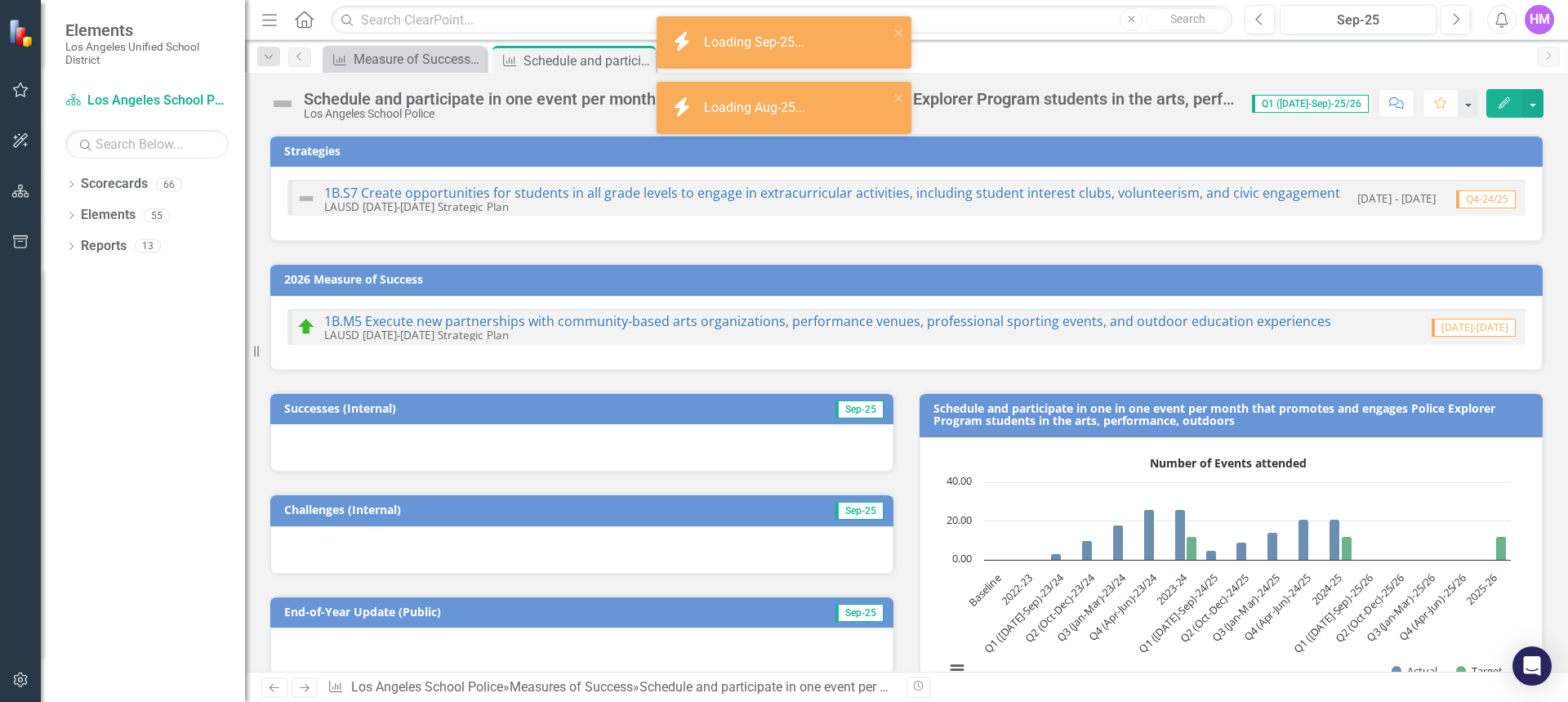
click at [357, 438] on div at bounding box center [581, 447] width 623 height 47
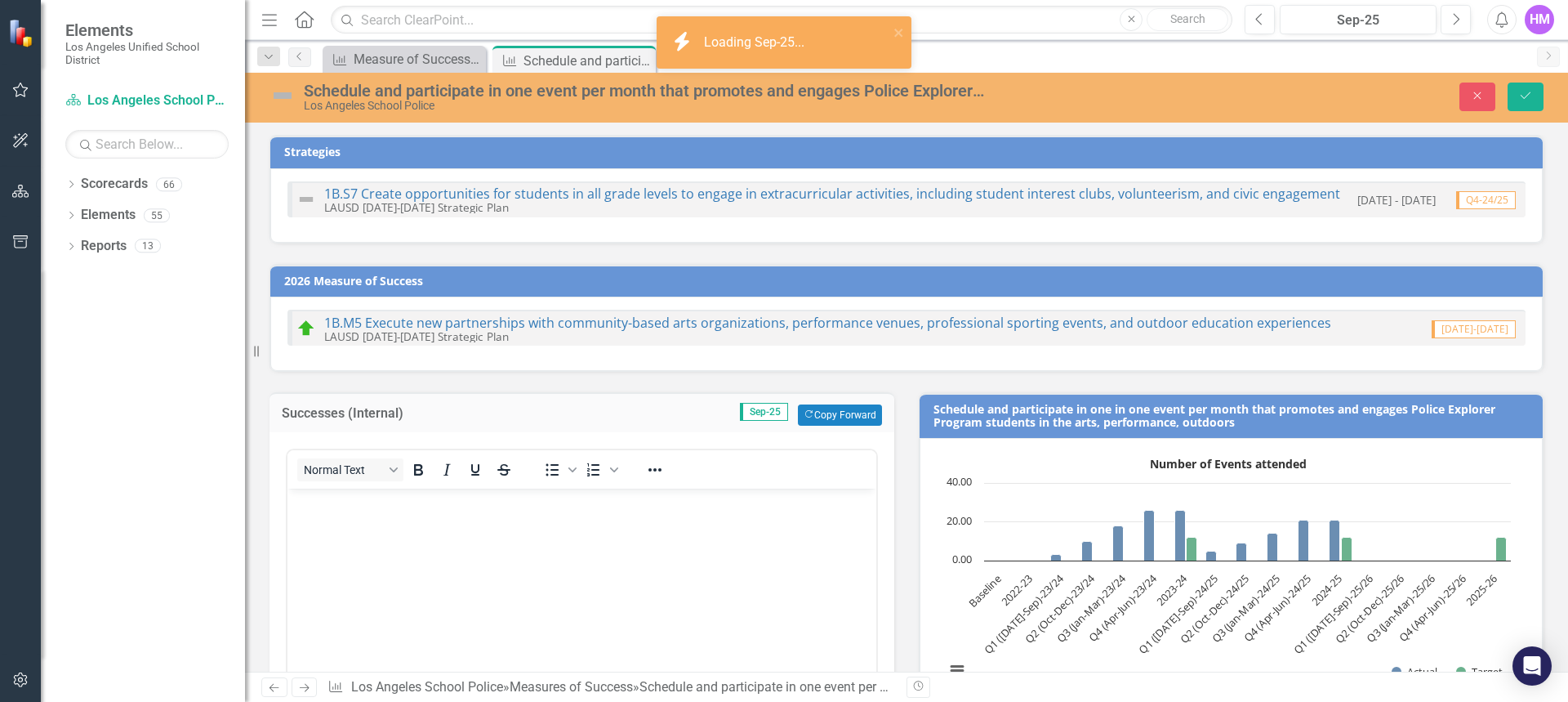
click at [320, 507] on p "Rich Text Area. Press ALT-0 for help." at bounding box center [582, 502] width 581 height 20
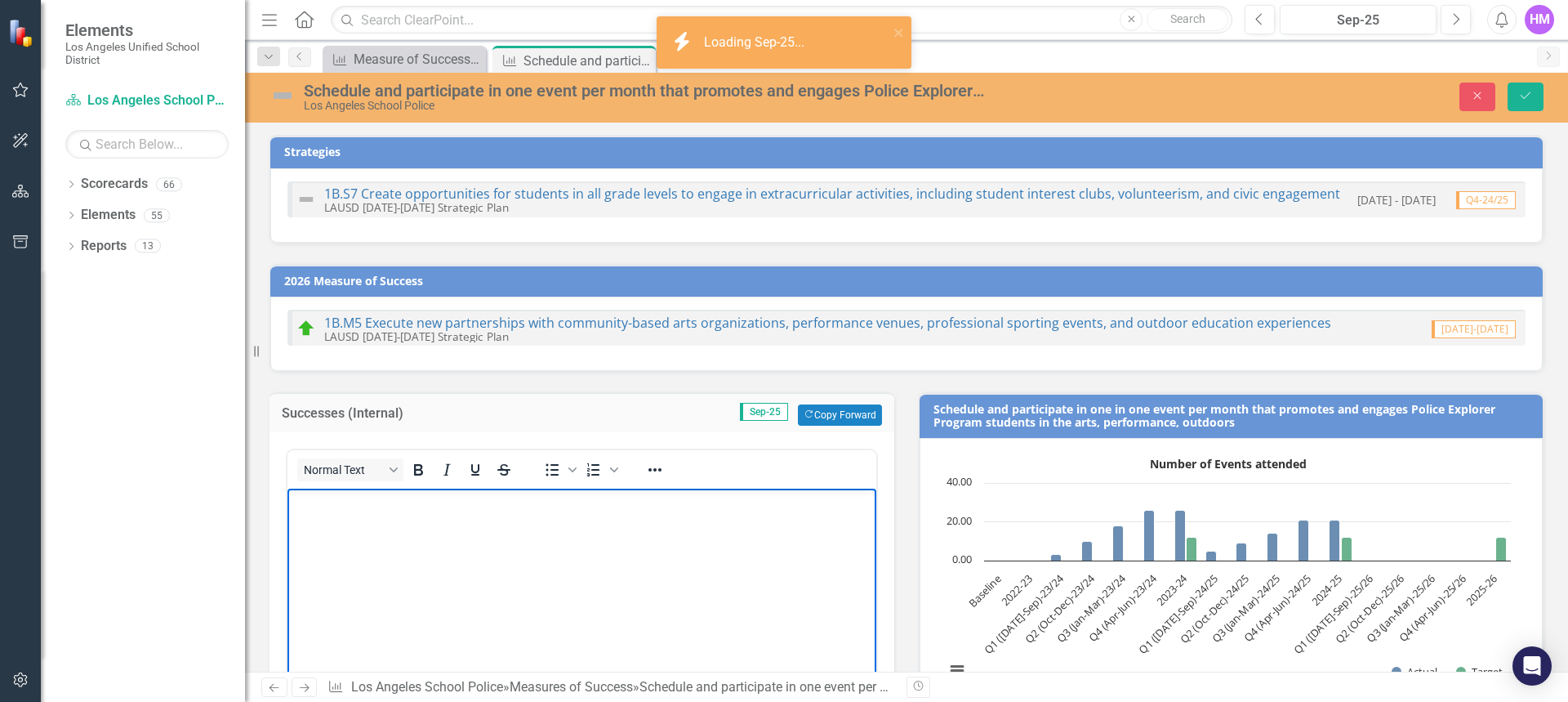
paste body "Rich Text Area. Press ALT-0 for help."
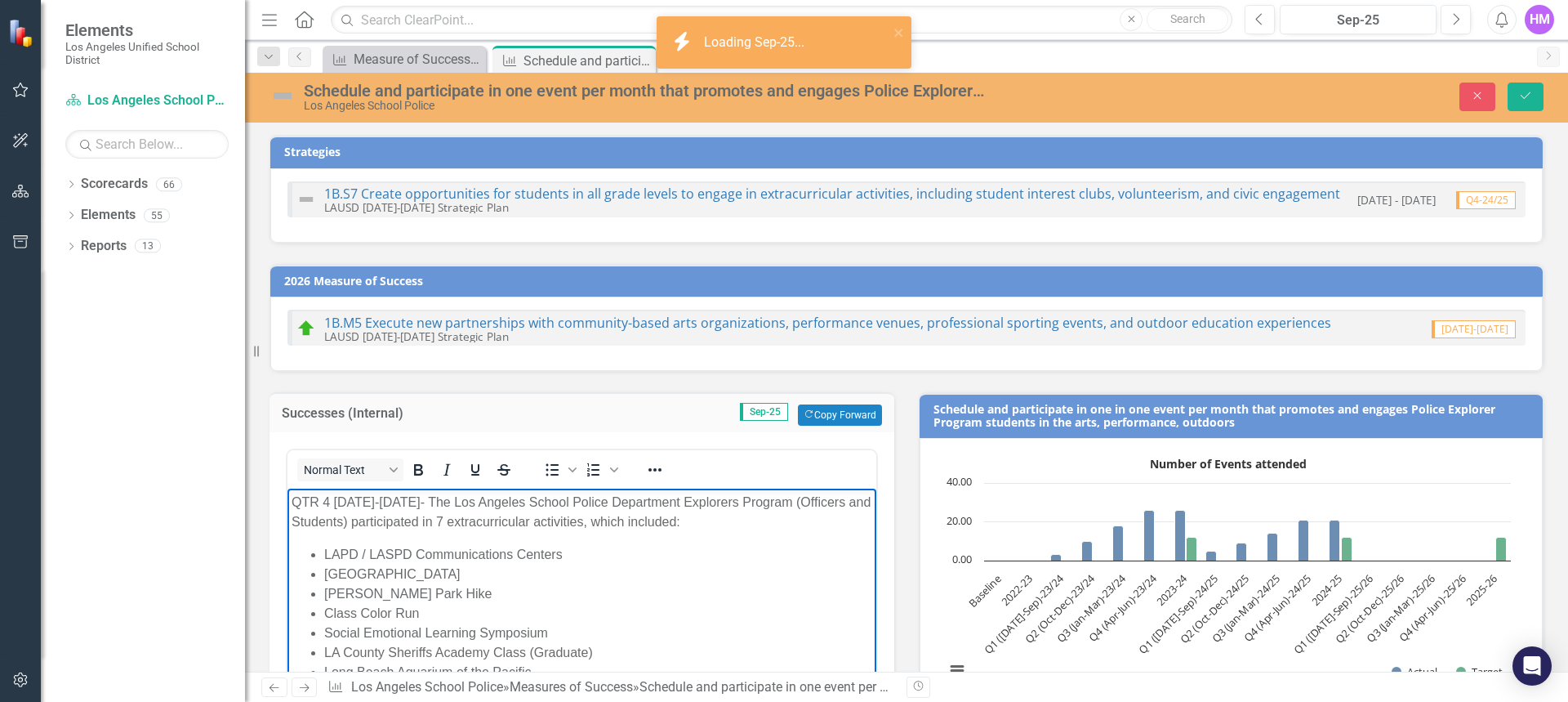
click at [325, 495] on p "QTR 4 [DATE]-[DATE]- The Los Angeles School Police Department Explorers Program…" at bounding box center [582, 513] width 581 height 39
click at [351, 501] on p "QTR 1 [DATE]-[DATE]- The Los Angeles School Police Department Explorers Program…" at bounding box center [582, 513] width 581 height 39
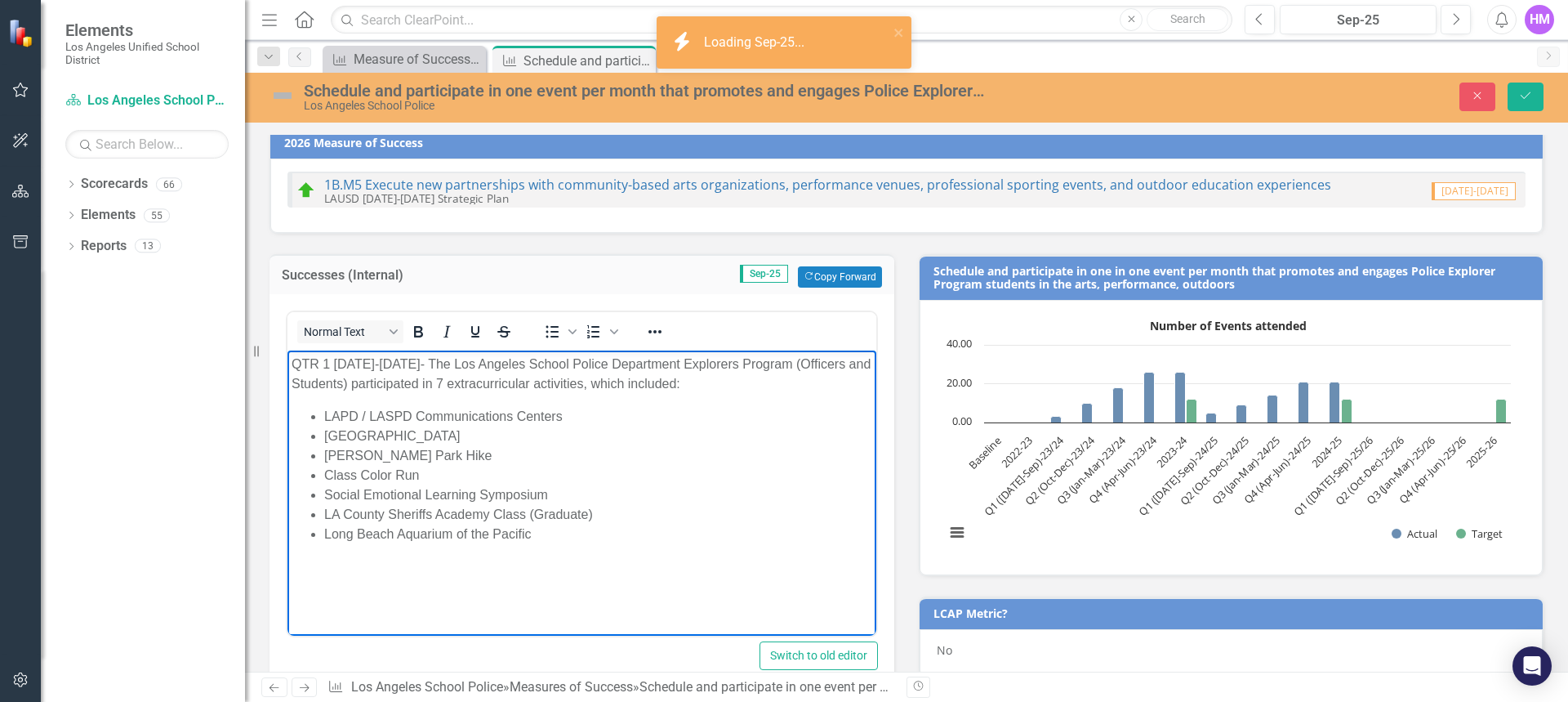
scroll to position [164, 0]
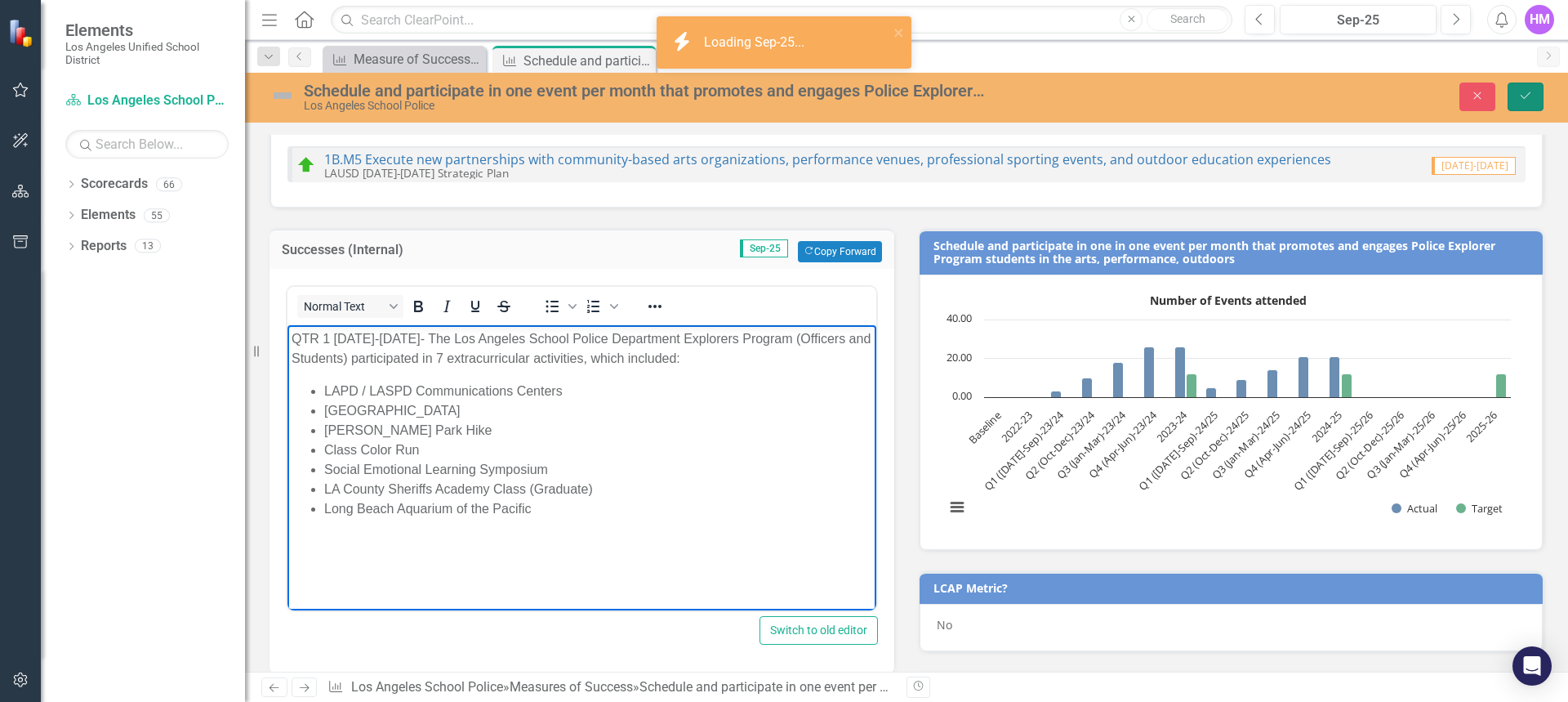
click at [1530, 95] on icon "Save" at bounding box center [1525, 95] width 15 height 11
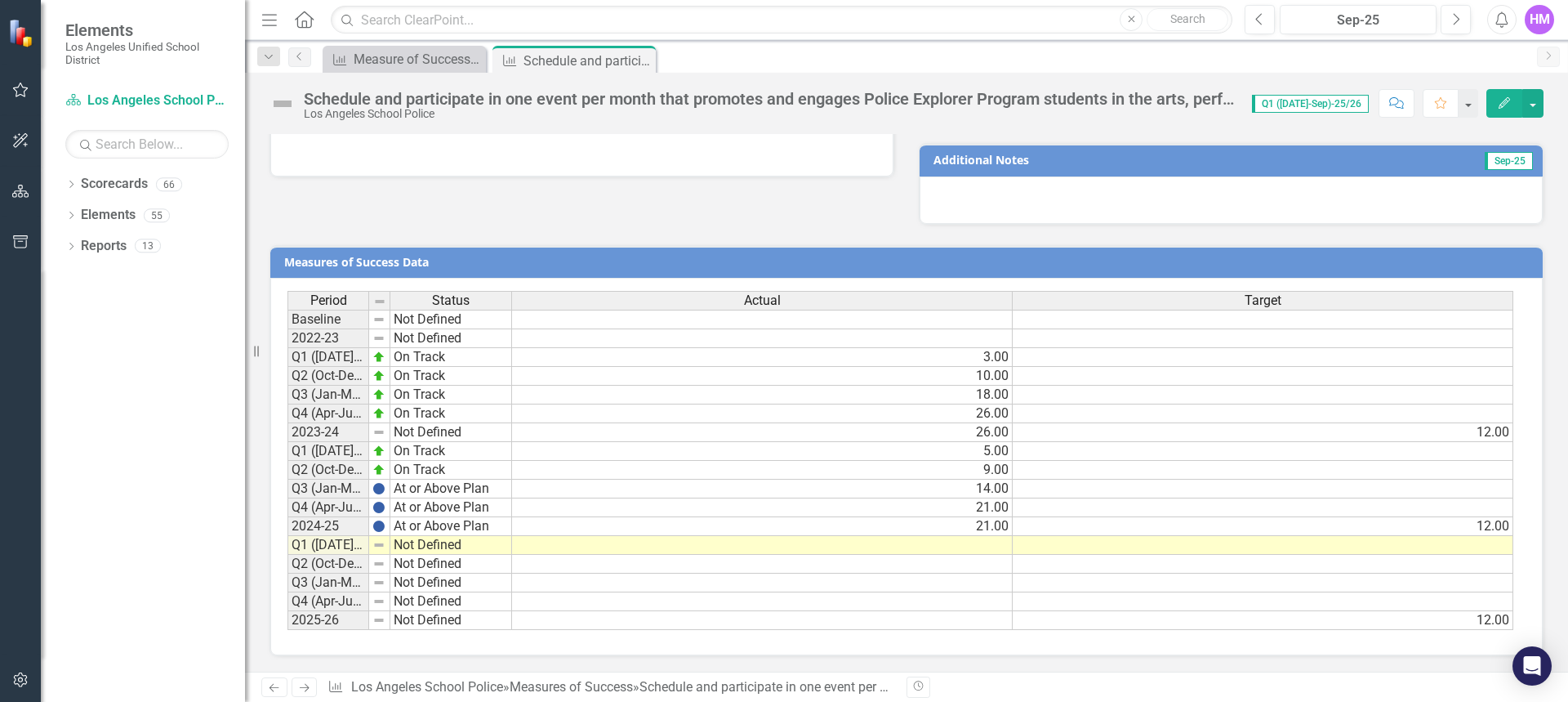
scroll to position [1042, 0]
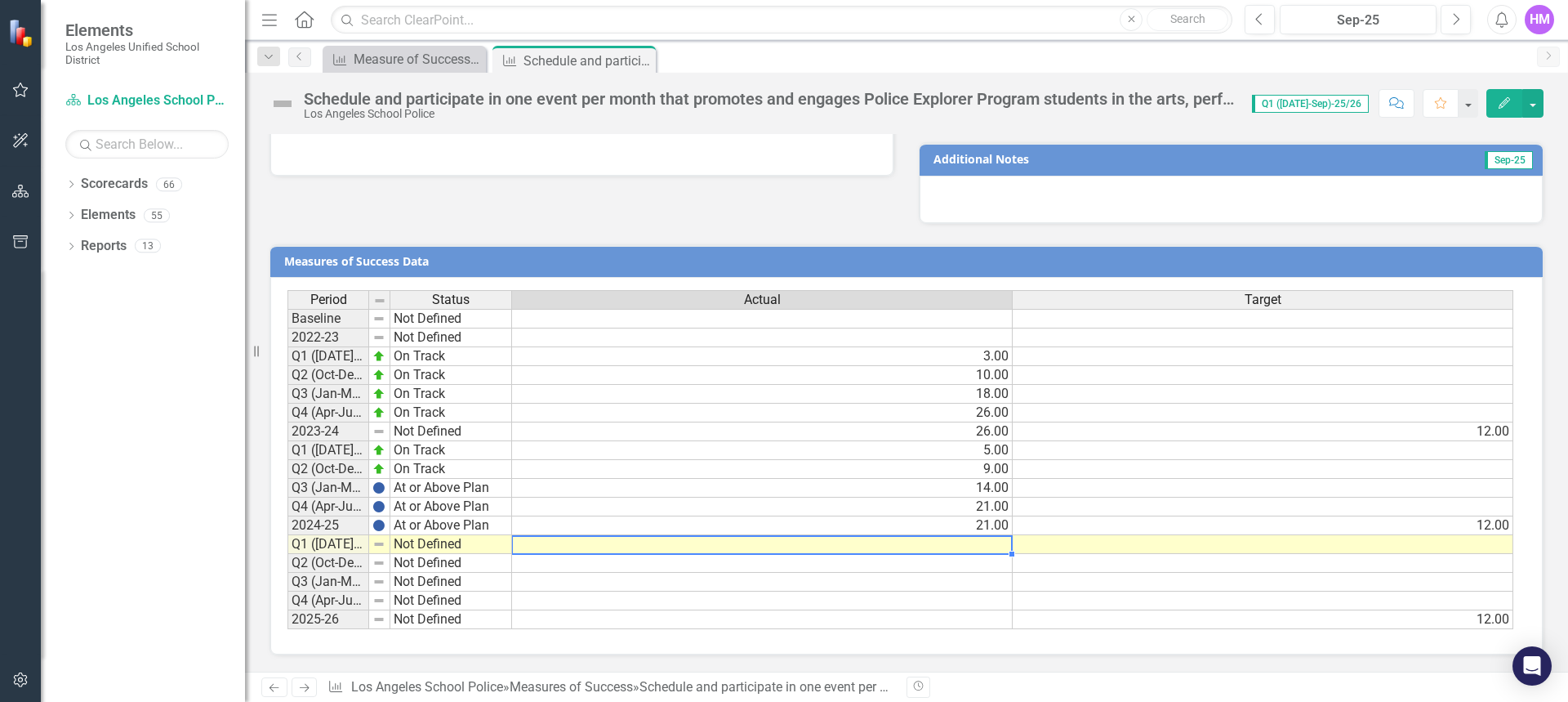
click at [994, 544] on td at bounding box center [763, 544] width 500 height 19
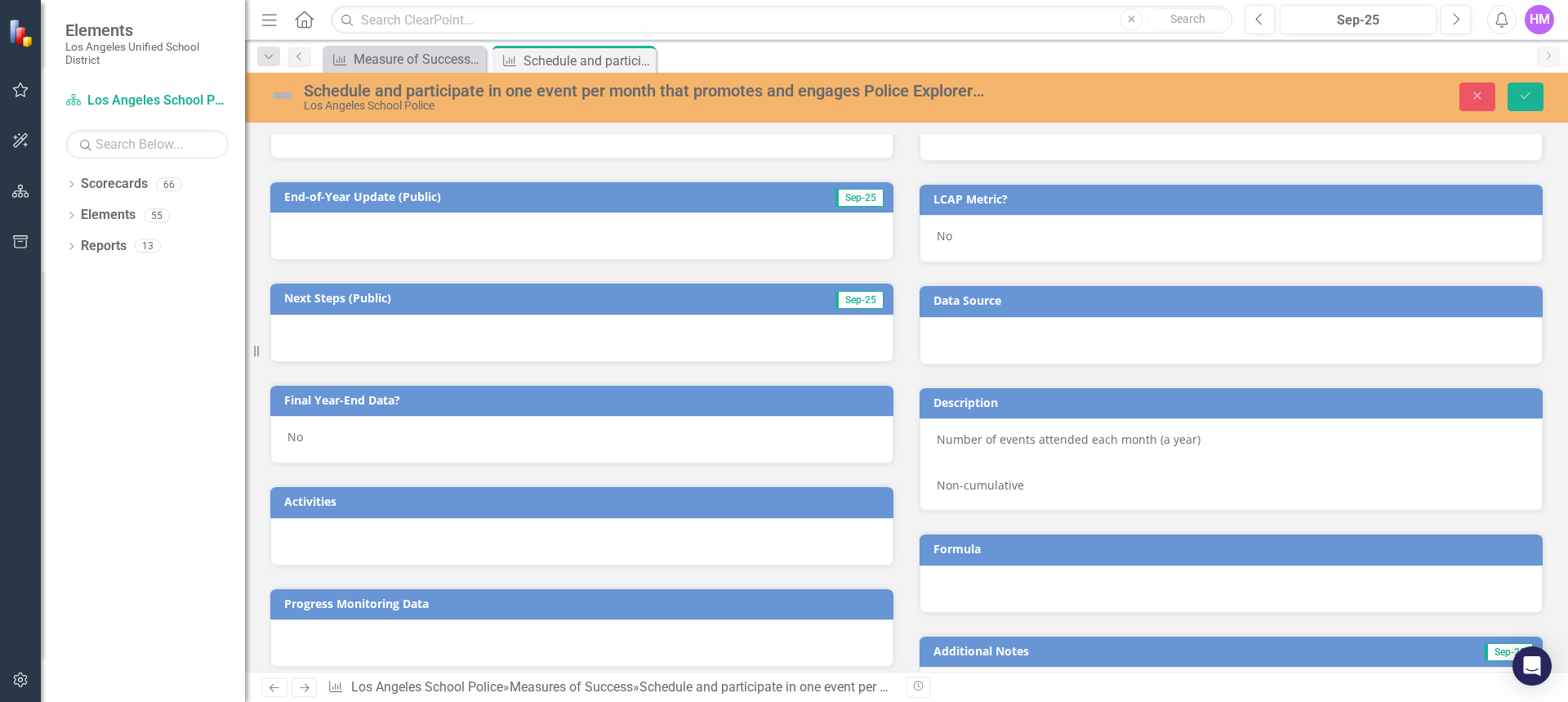
scroll to position [225, 0]
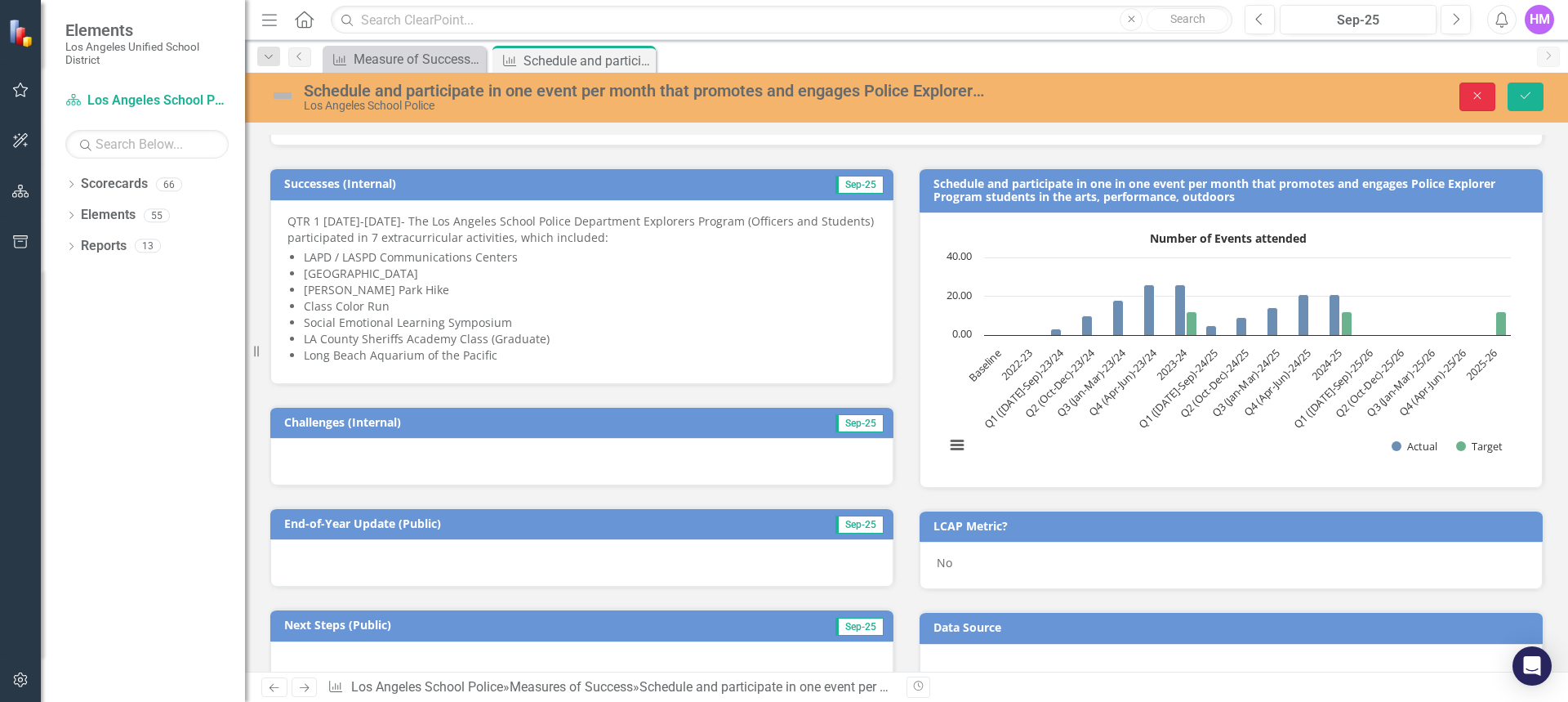
click at [1482, 88] on button "Close" at bounding box center [1477, 96] width 36 height 28
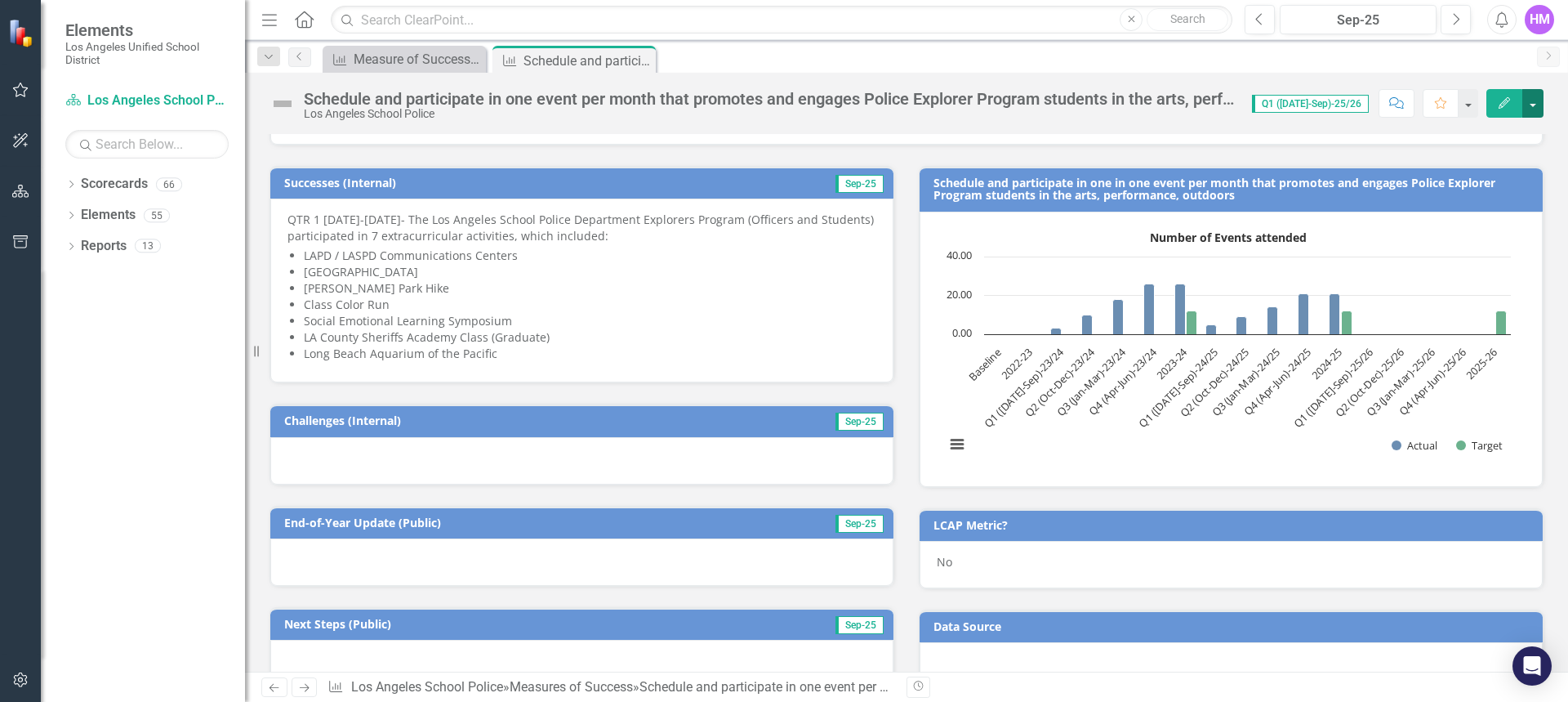
click at [1541, 102] on button "button" at bounding box center [1533, 103] width 21 height 28
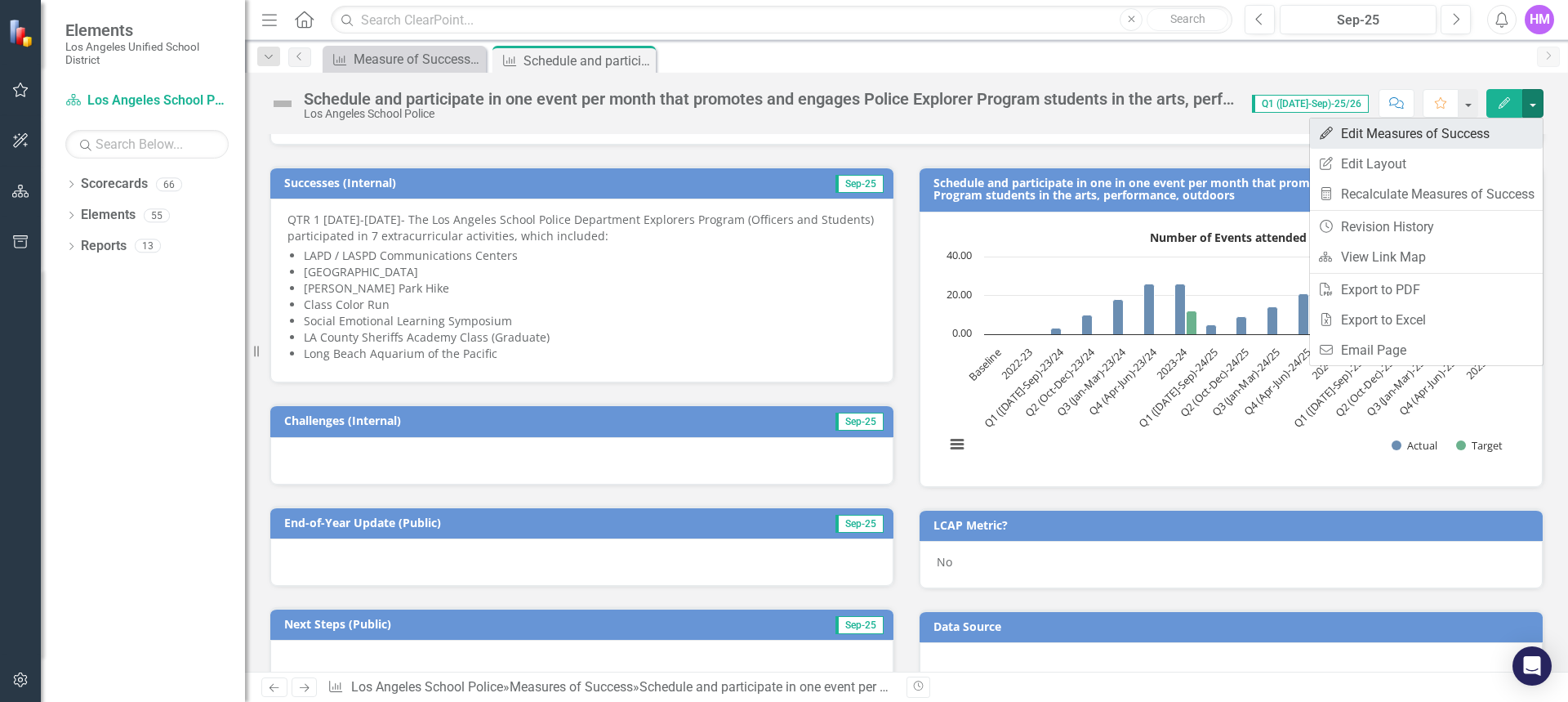
click at [1393, 131] on link "Edit Edit Measures of Success" at bounding box center [1427, 133] width 233 height 30
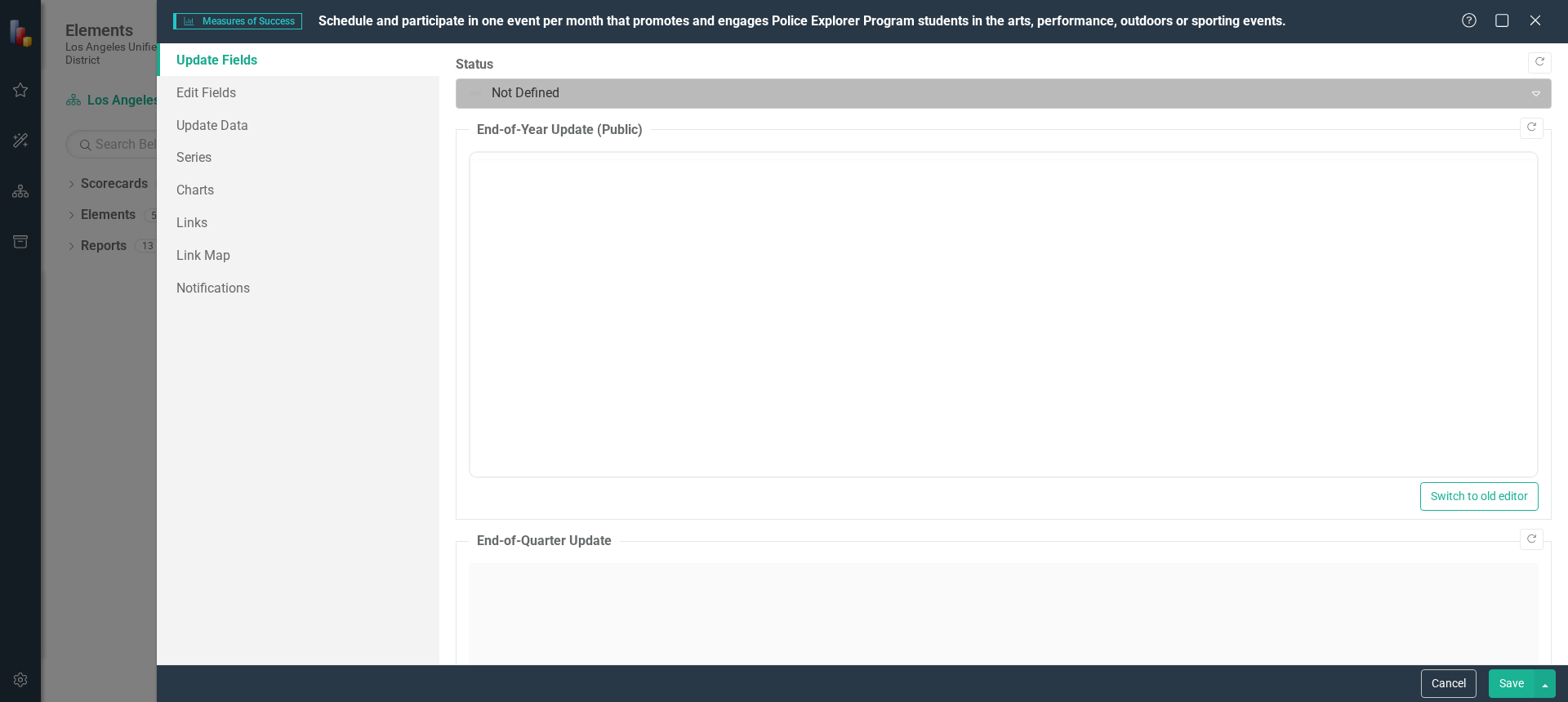
scroll to position [0, 0]
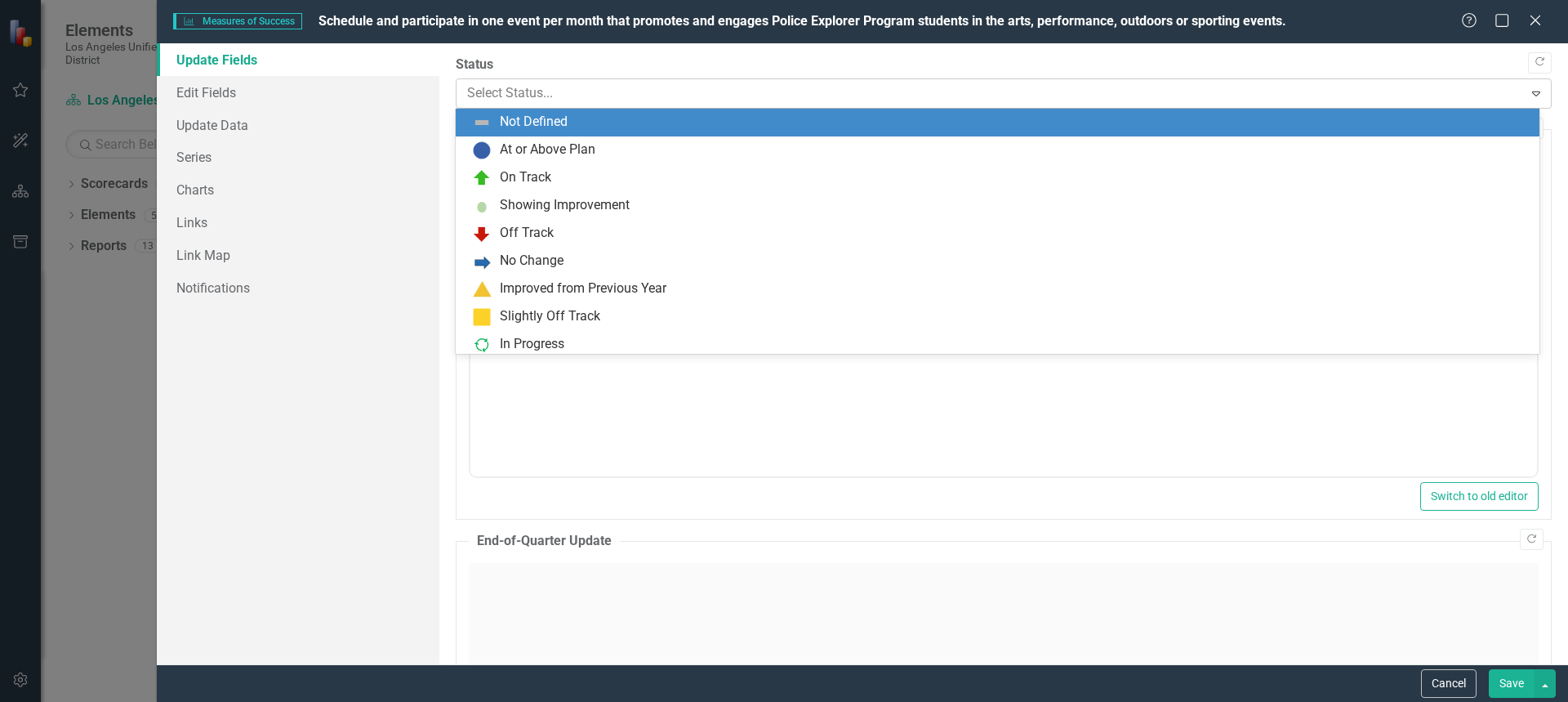
click at [1525, 84] on div "Expand" at bounding box center [1536, 93] width 29 height 27
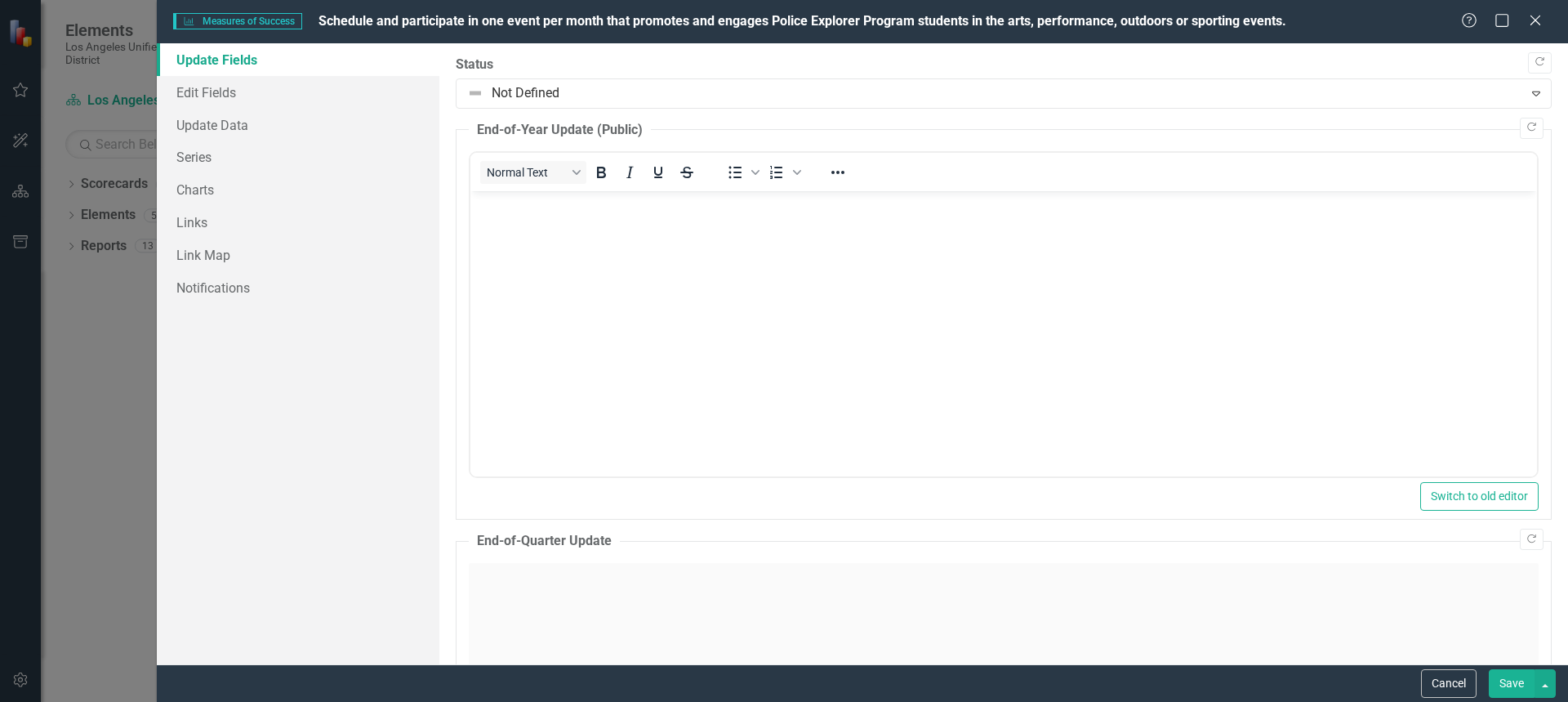
click at [276, 417] on div "Update Fields Edit Fields Update Data Series Charts Links Link Map Notifications" at bounding box center [298, 354] width 283 height 621
click at [1536, 17] on icon "Close" at bounding box center [1535, 20] width 21 height 15
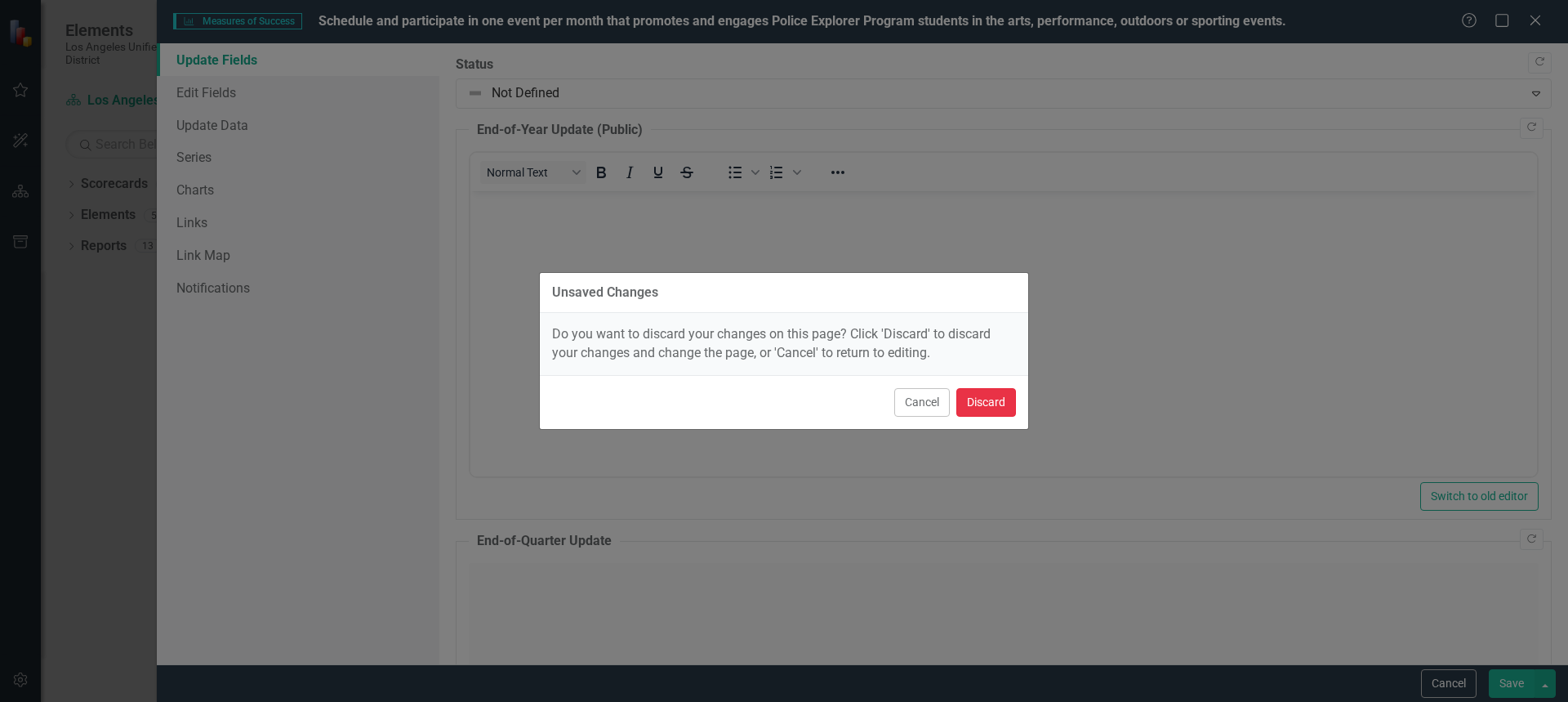
click at [978, 409] on button "Discard" at bounding box center [986, 402] width 60 height 28
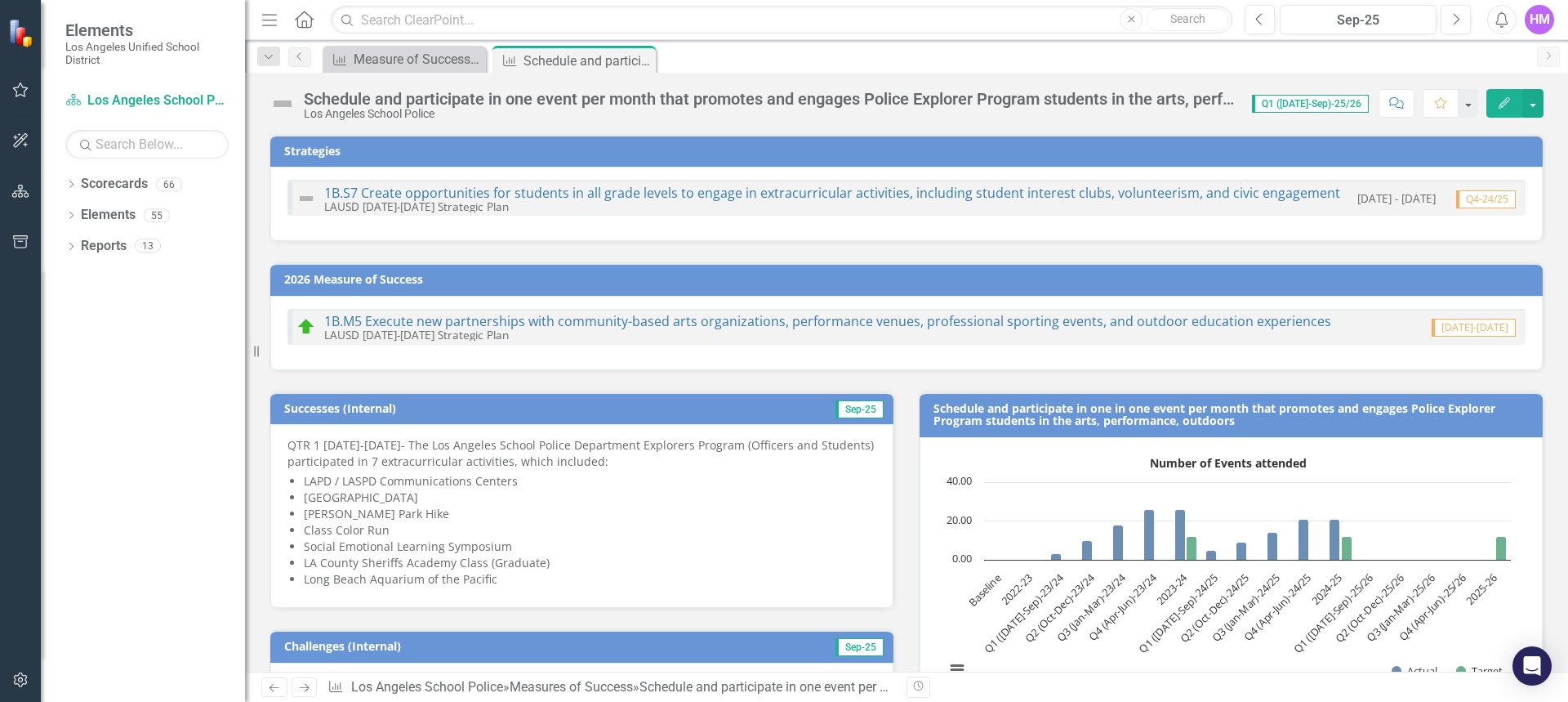
click at [1538, 31] on div "HM" at bounding box center [1540, 20] width 29 height 29
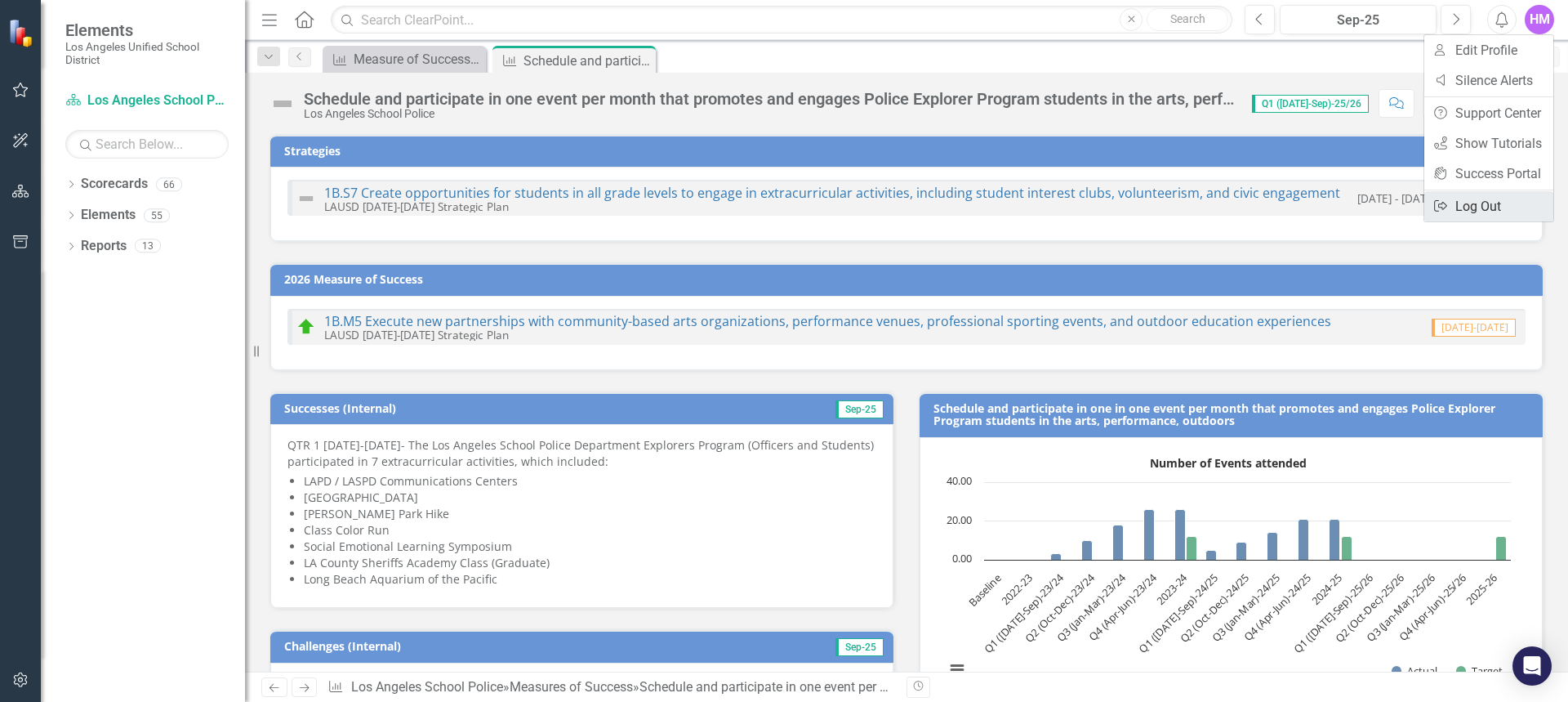
click at [1466, 199] on link "Logout Log Out" at bounding box center [1488, 206] width 129 height 30
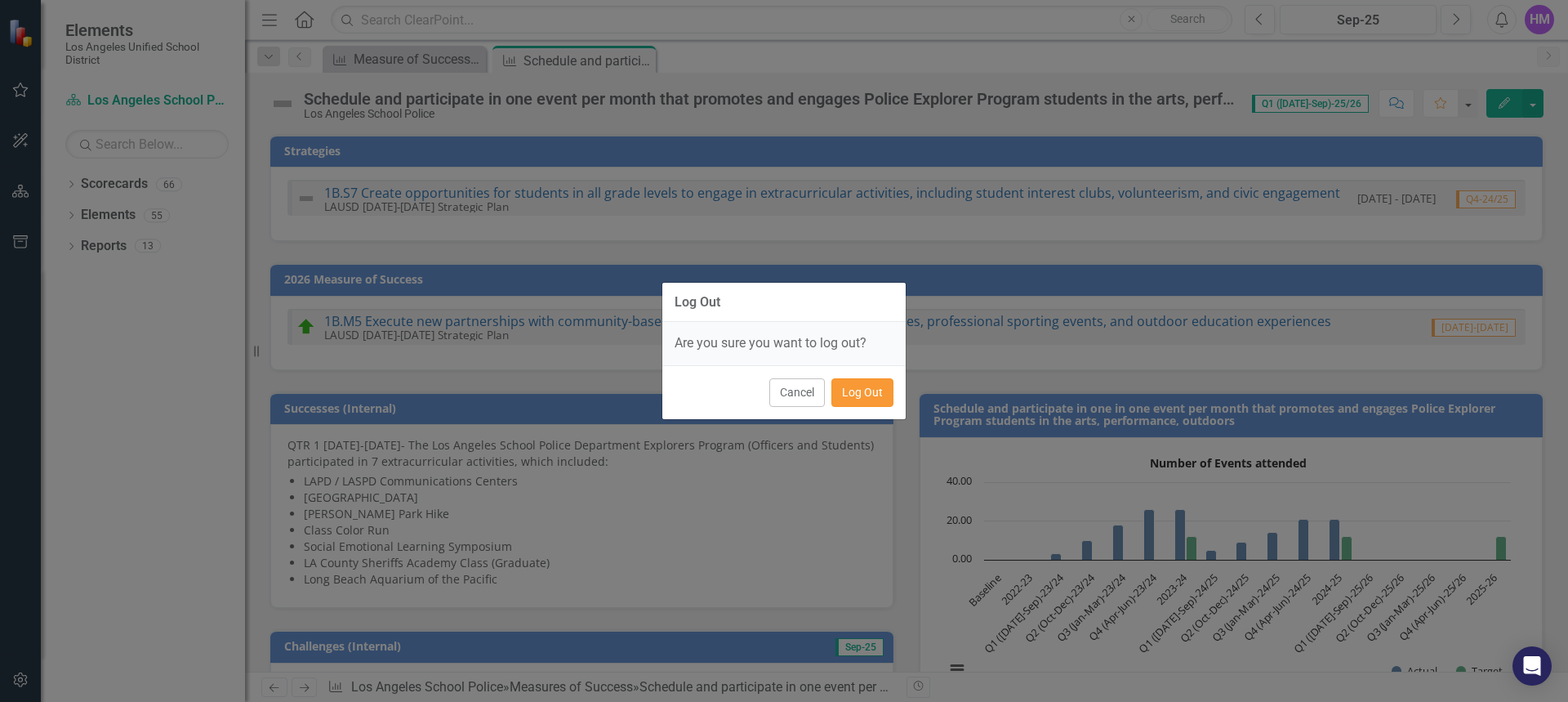
click at [857, 387] on button "Log Out" at bounding box center [862, 392] width 62 height 28
